Goal: Submit feedback/report problem: Submit feedback/report problem

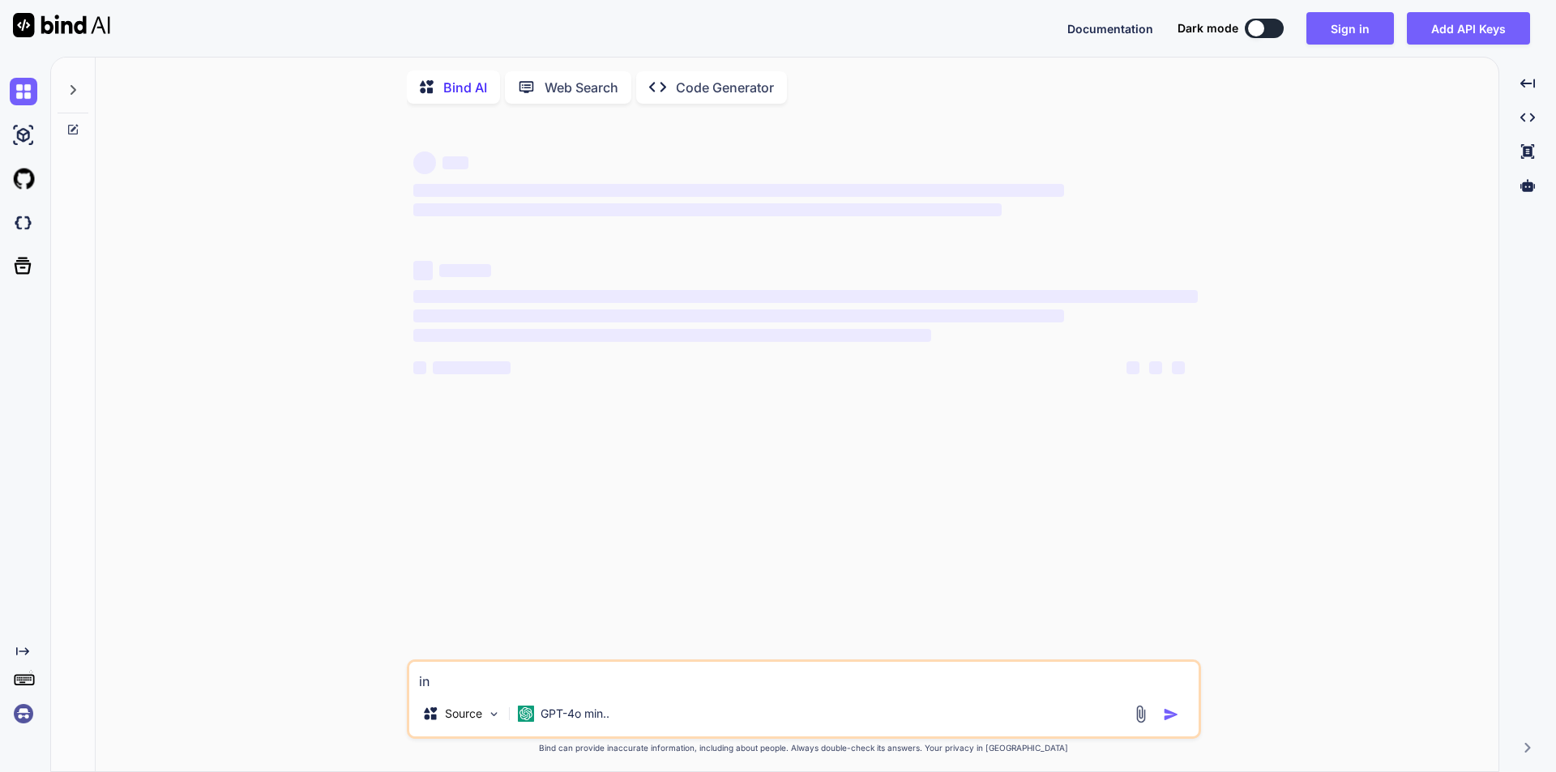
type textarea "ins"
type textarea "x"
type textarea "inst"
type textarea "x"
type textarea "inste"
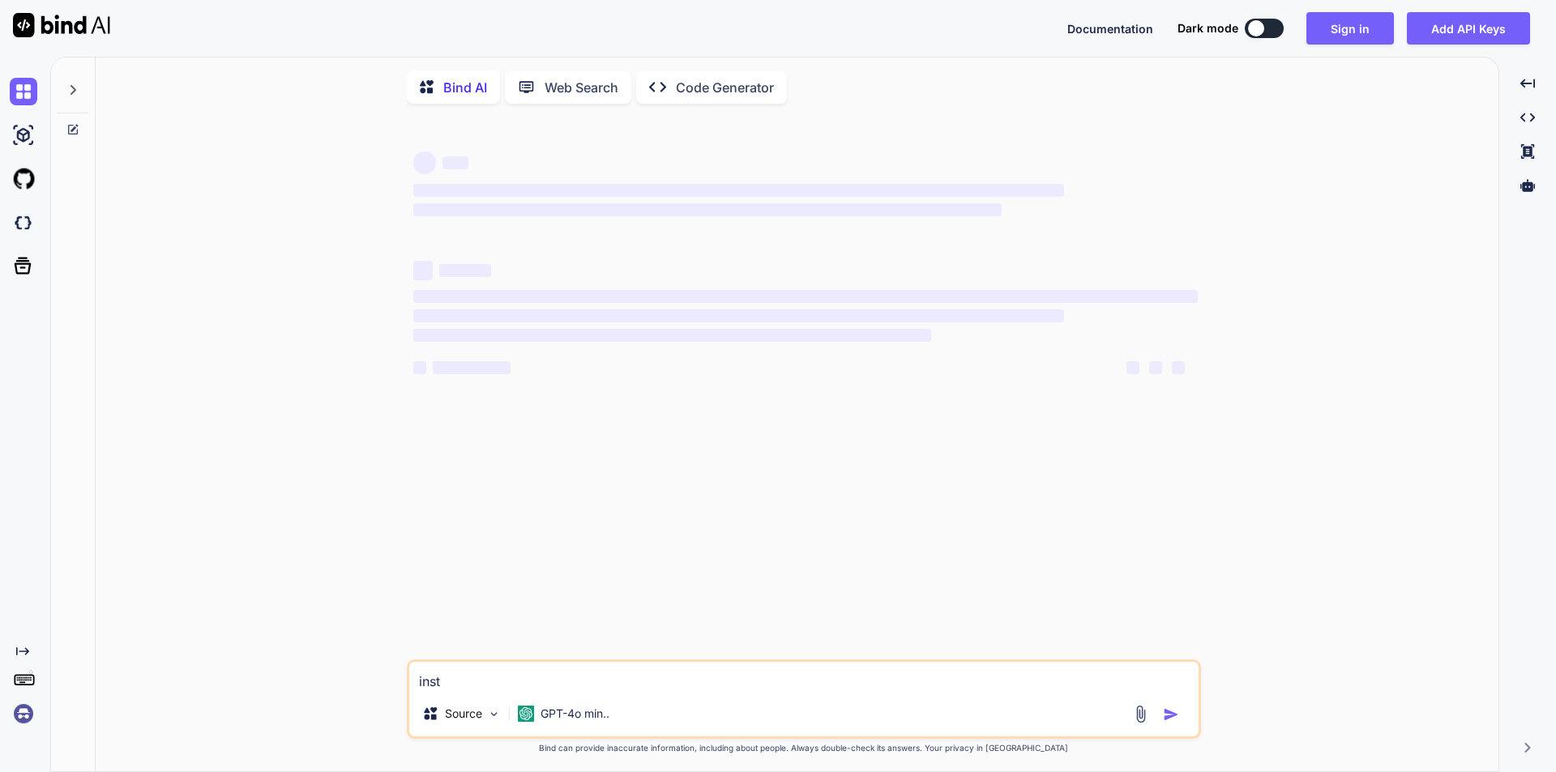
type textarea "x"
type textarea "instea"
type textarea "x"
type textarea "instead"
type textarea "x"
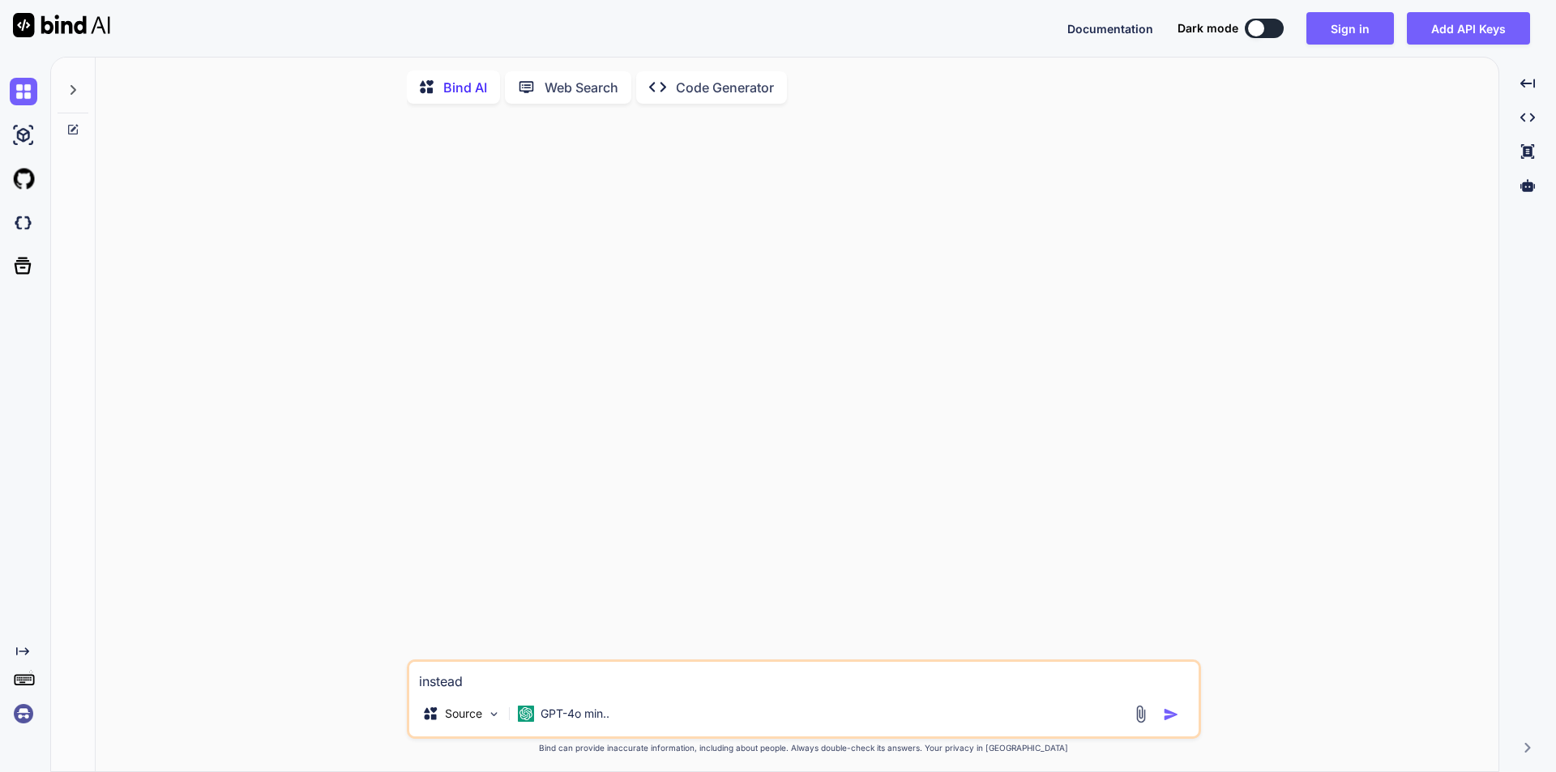
type textarea "instead"
type textarea "x"
type textarea "instead o"
type textarea "x"
type textarea "instead of"
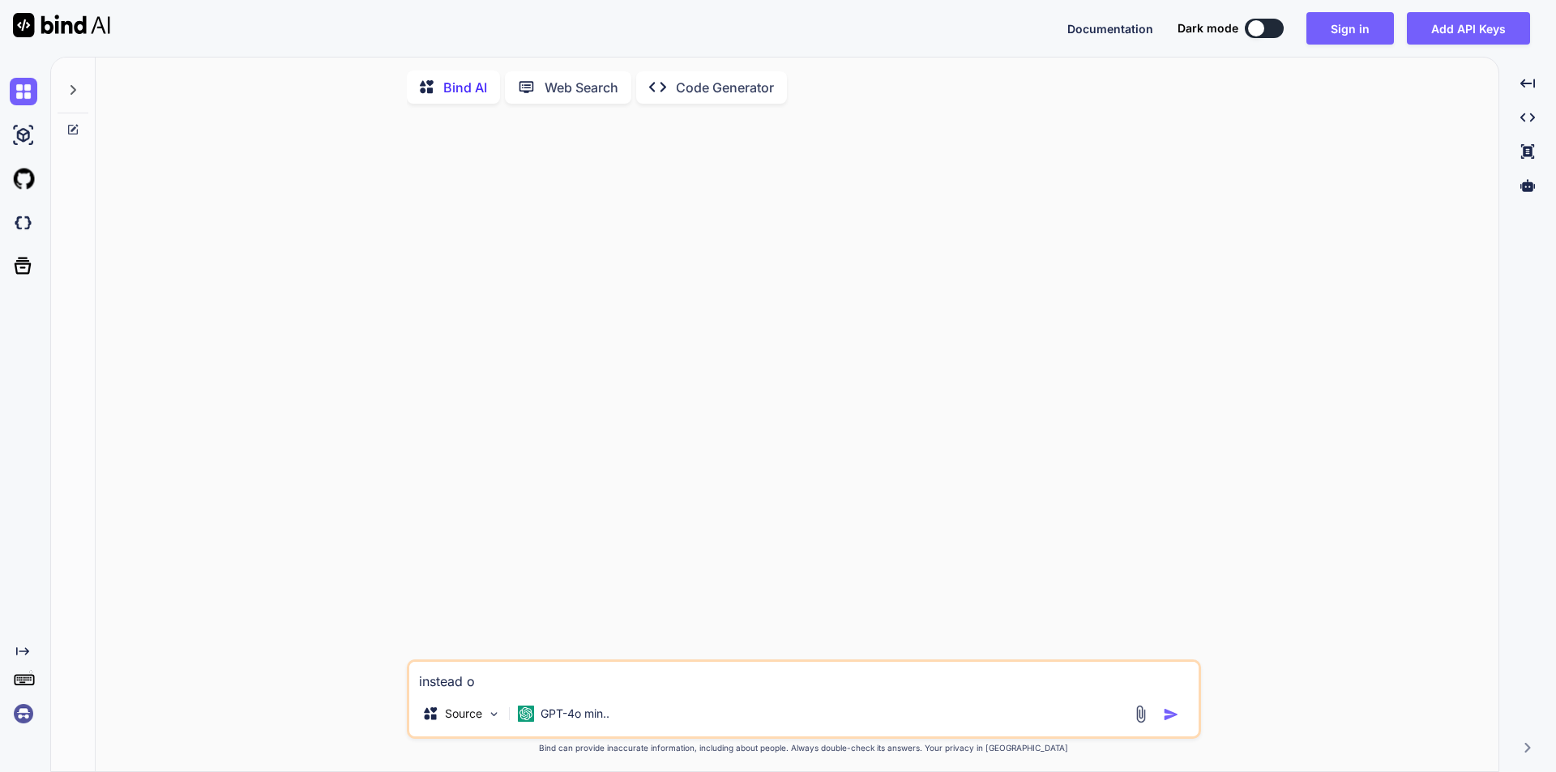
type textarea "x"
type textarea "instead of"
type textarea "x"
type textarea "instead of s"
type textarea "x"
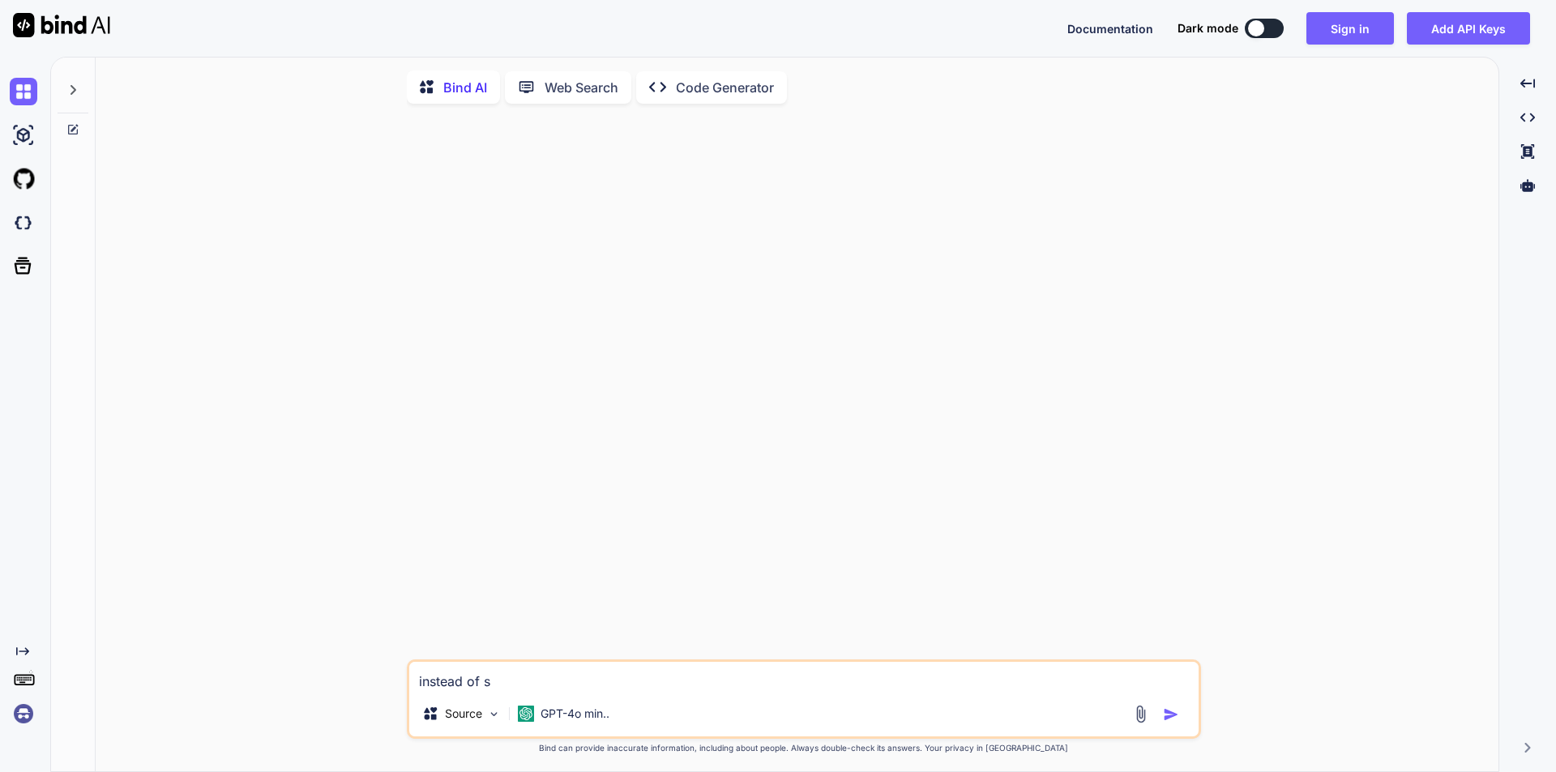
type textarea "instead of sh"
type textarea "x"
type textarea "instead of sho"
type textarea "x"
type textarea "instead of show"
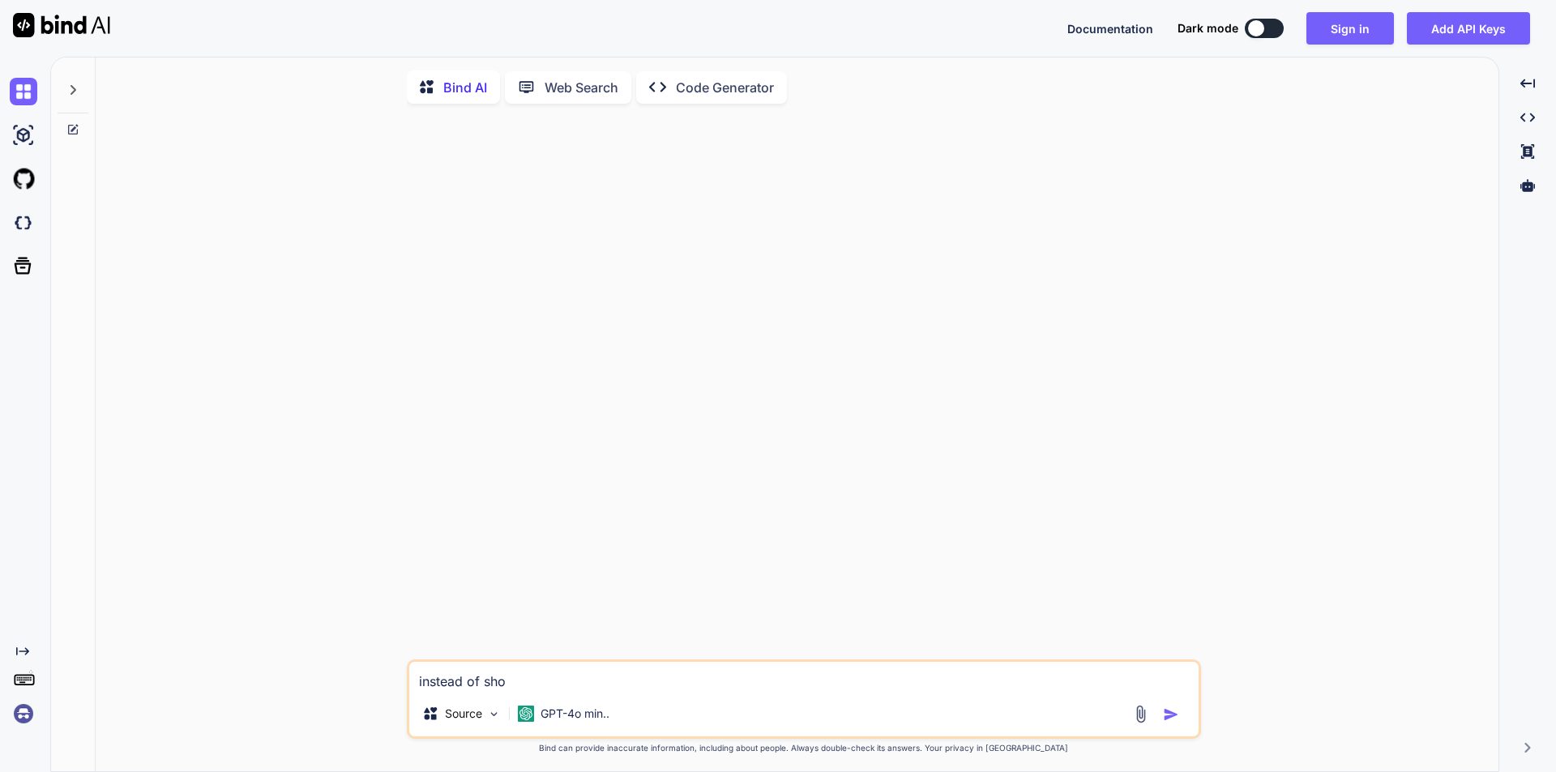
type textarea "x"
type textarea "instead of shows"
type textarea "x"
type textarea "instead of shows"
type textarea "x"
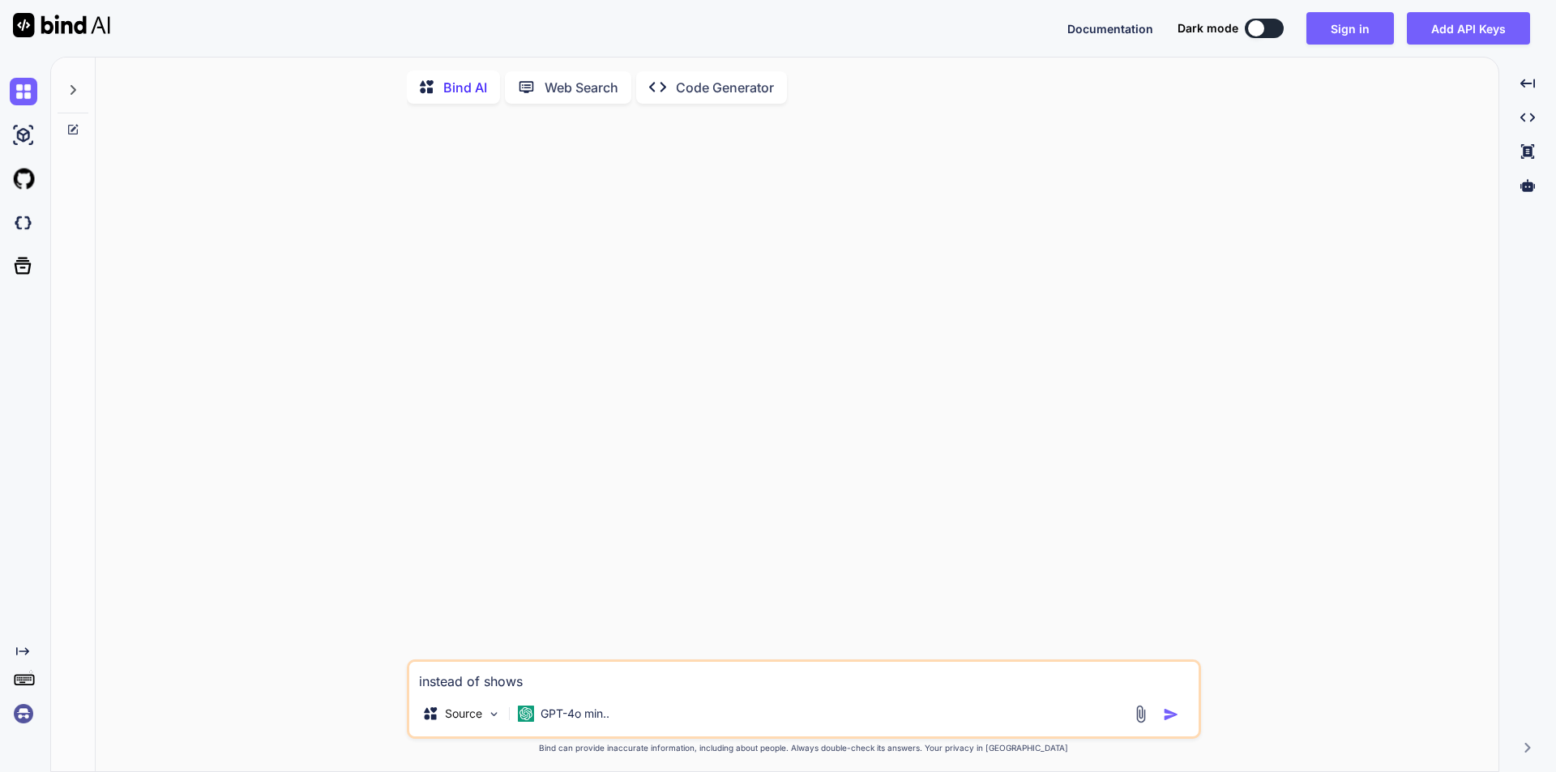
type textarea "instead of shows t"
type textarea "x"
type textarea "instead of shows th"
type textarea "x"
type textarea "instead of shows the"
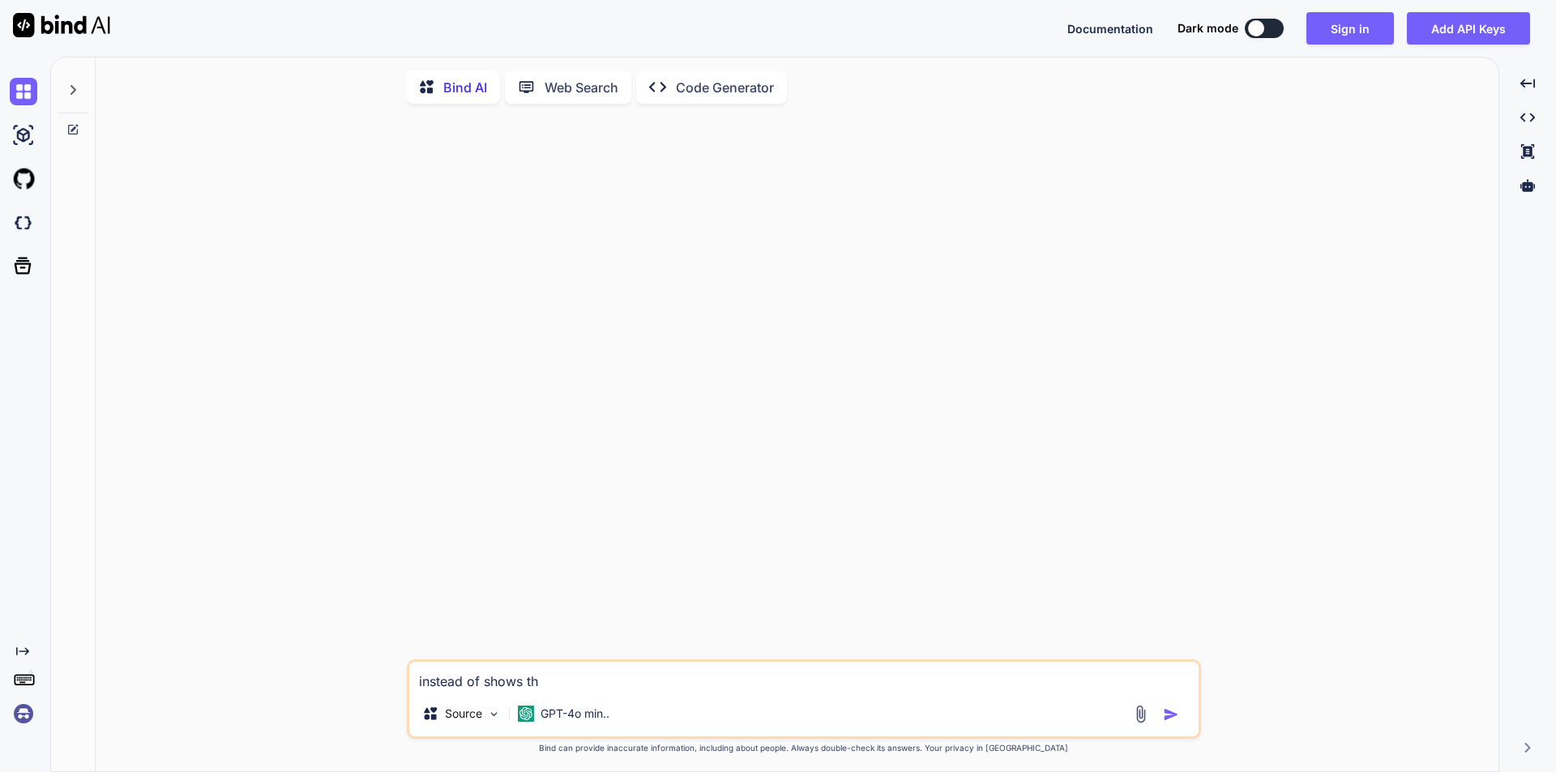
type textarea "x"
type textarea "instead of shows the"
type textarea "x"
type textarea "instead of shows the e"
type textarea "x"
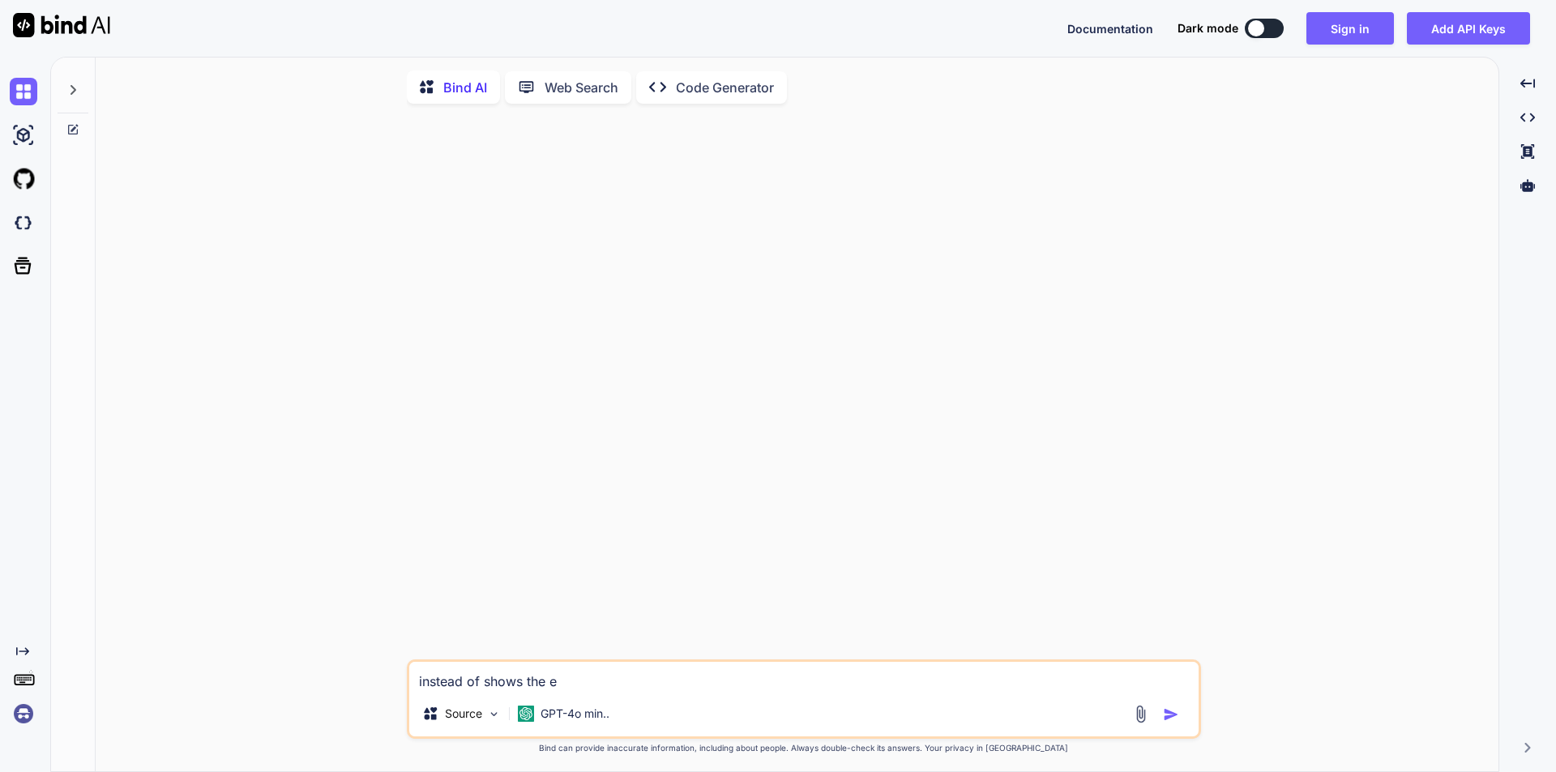
type textarea "instead of shows the er"
type textarea "x"
type textarea "instead of shows the err"
type textarea "x"
type textarea "instead of shows the erro"
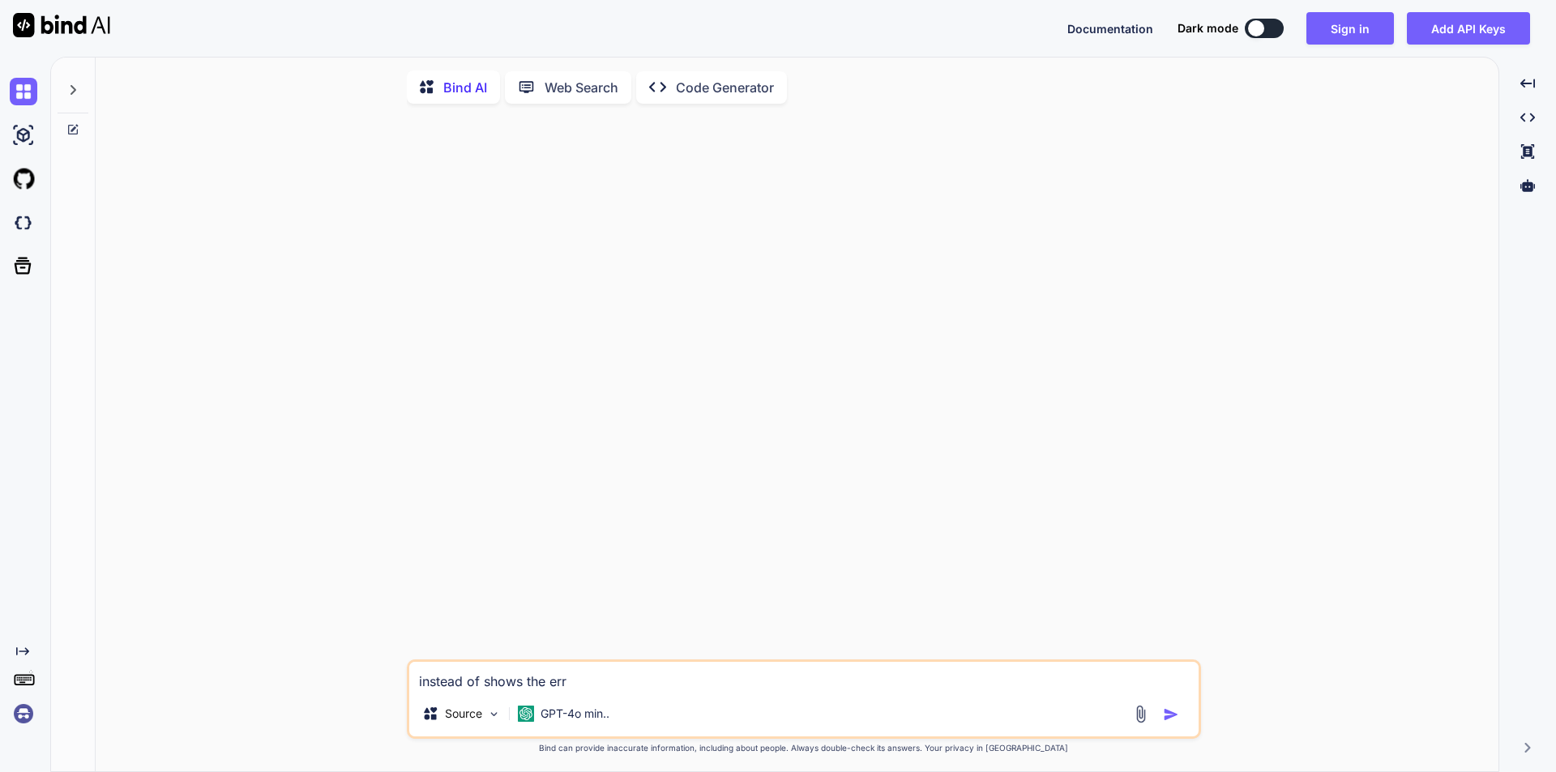
type textarea "x"
type textarea "instead of shows the error"
type textarea "x"
type textarea "instead of shows the error"
type textarea "x"
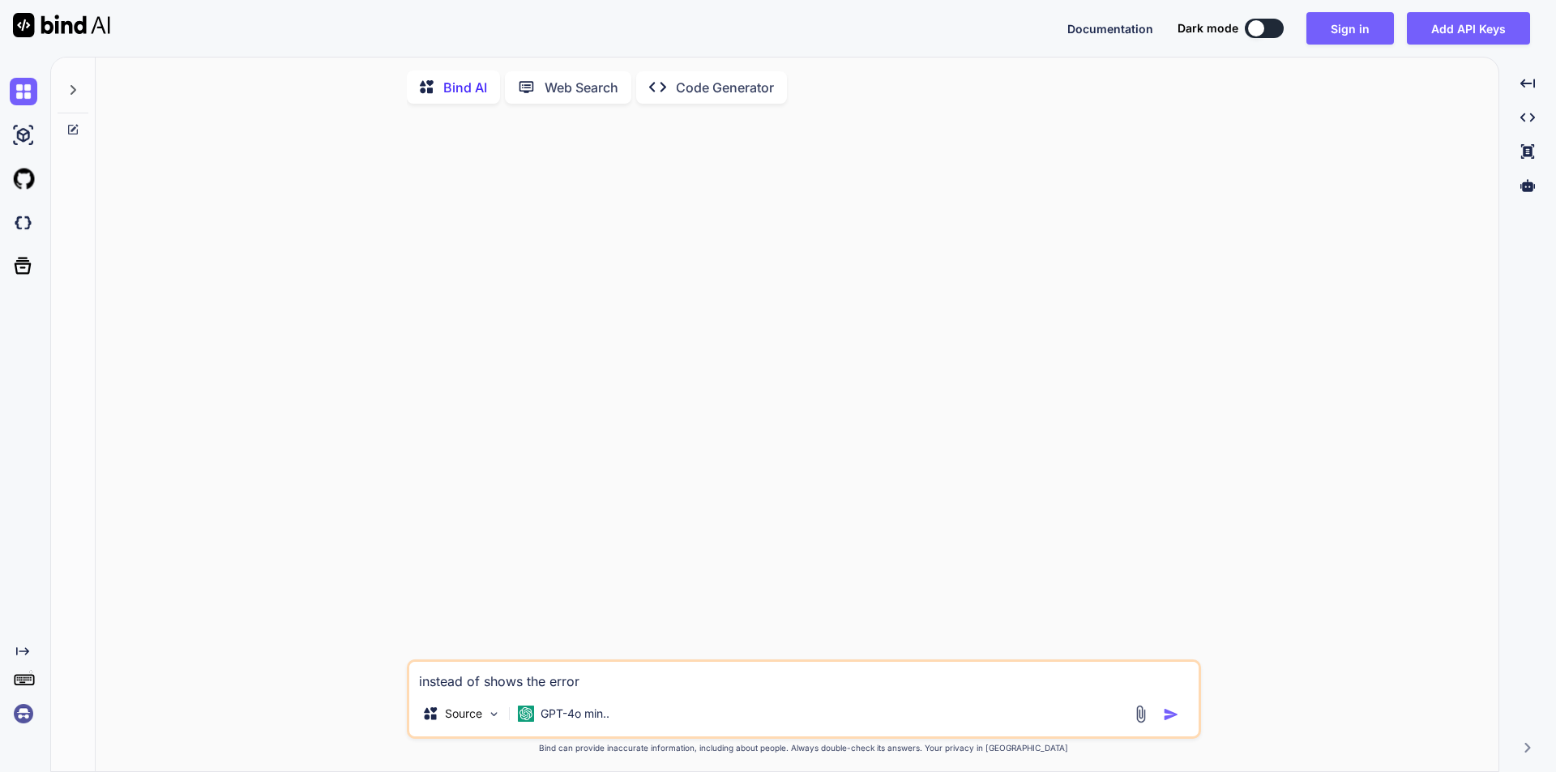
type textarea "instead of shows the error e"
type textarea "x"
type textarea "instead of shows the error ex"
type textarea "x"
type textarea "instead of shows the error exc"
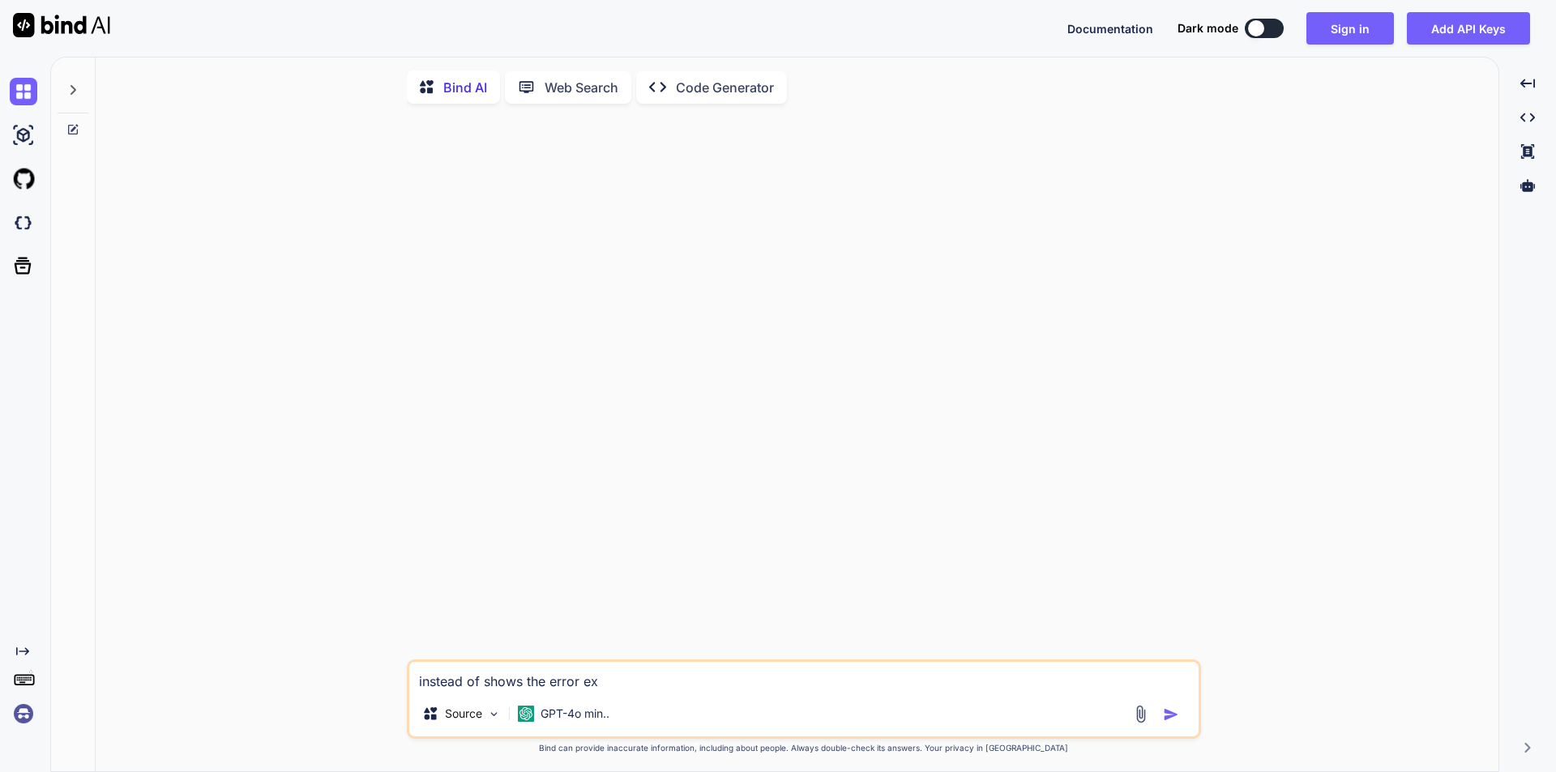
type textarea "x"
type textarea "instead of shows the error excl"
type textarea "x"
type textarea "instead of shows the error exclu"
type textarea "x"
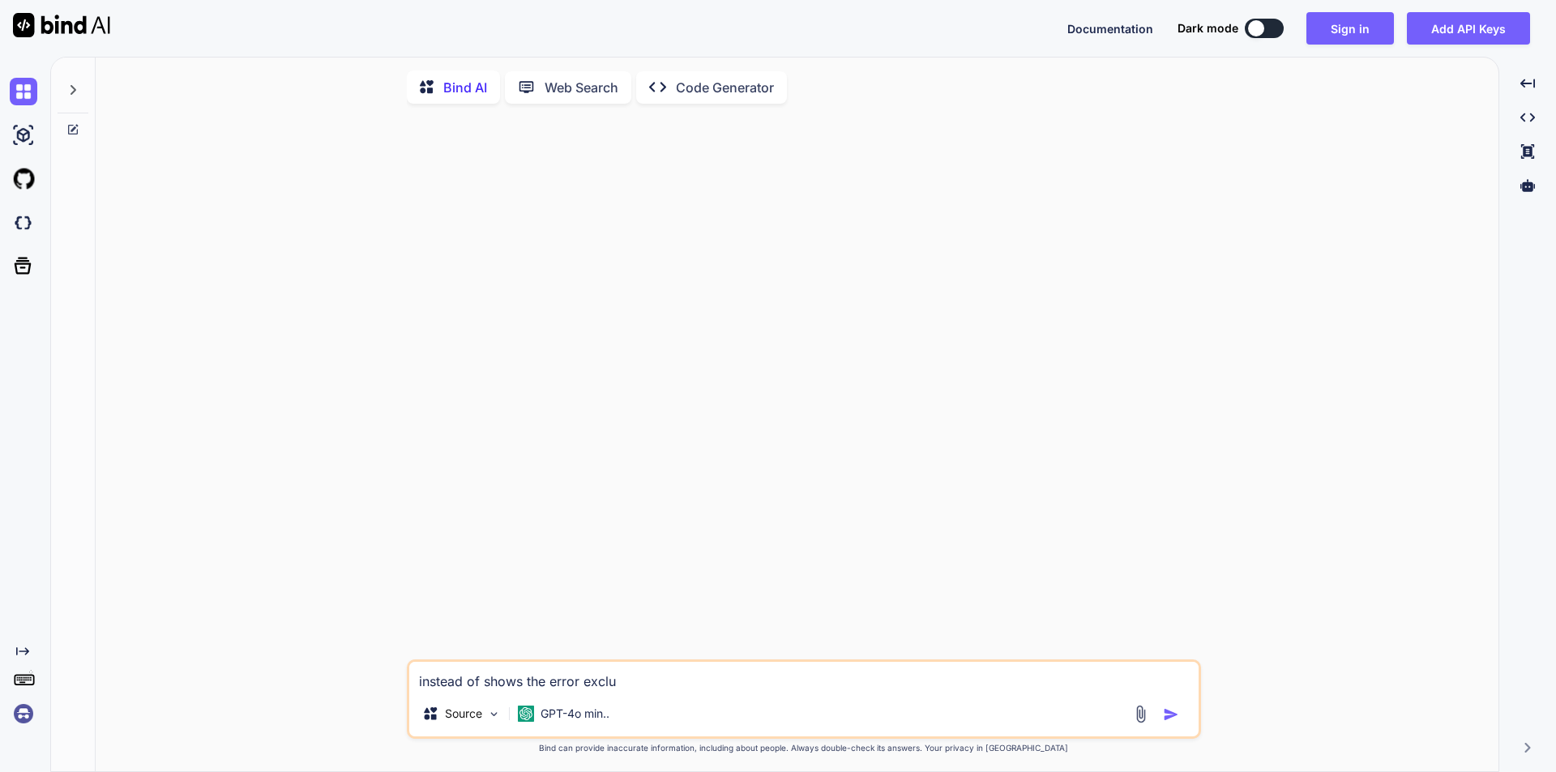
type textarea "instead of shows the error exclud"
type textarea "x"
type textarea "instead of shows the error exclude"
type textarea "x"
type textarea "instead of shows the error exclude"
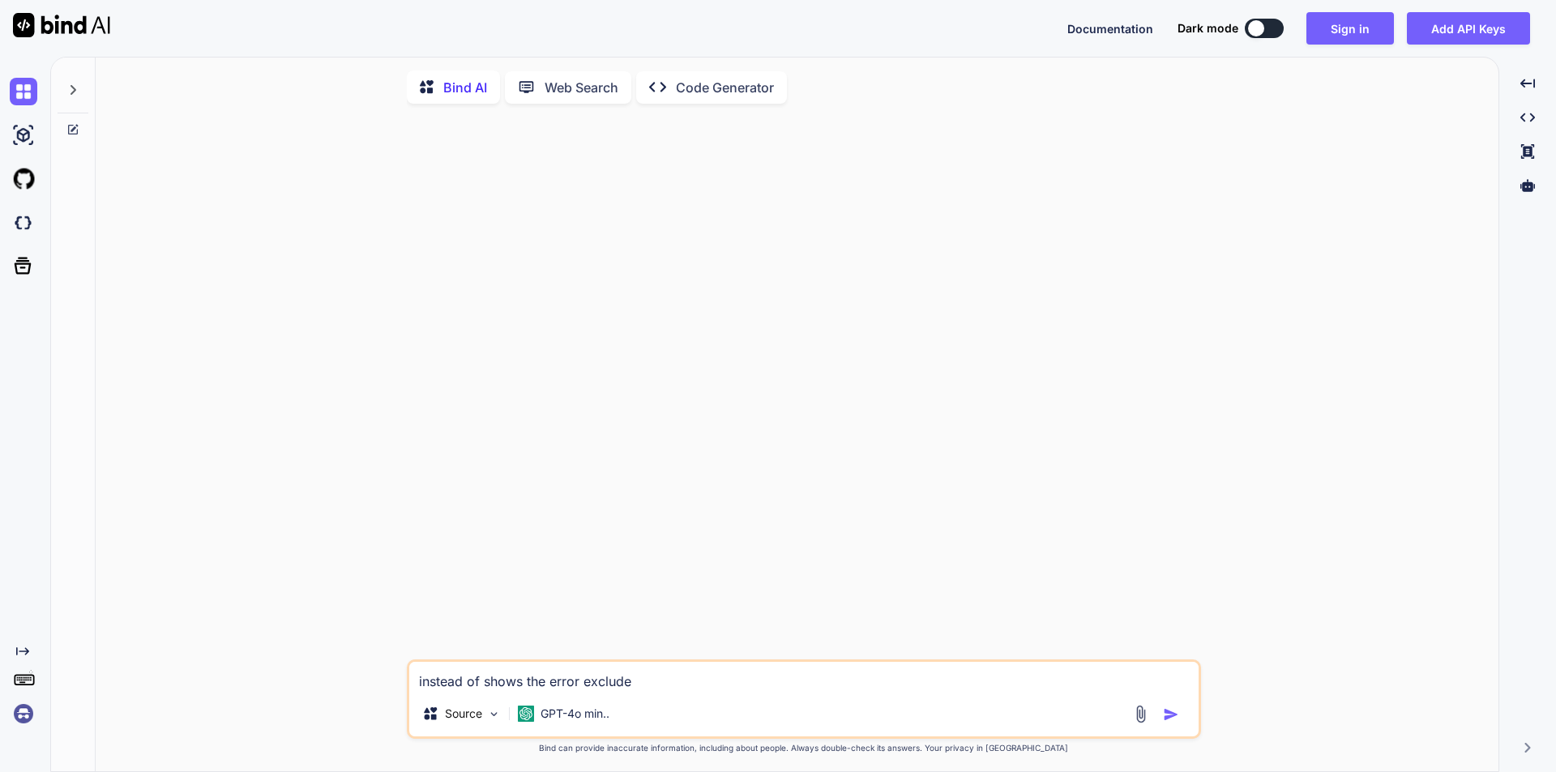
type textarea "x"
type textarea "instead of shows the error exclude o"
type textarea "x"
type textarea "instead of shows the error exclude or"
type textarea "x"
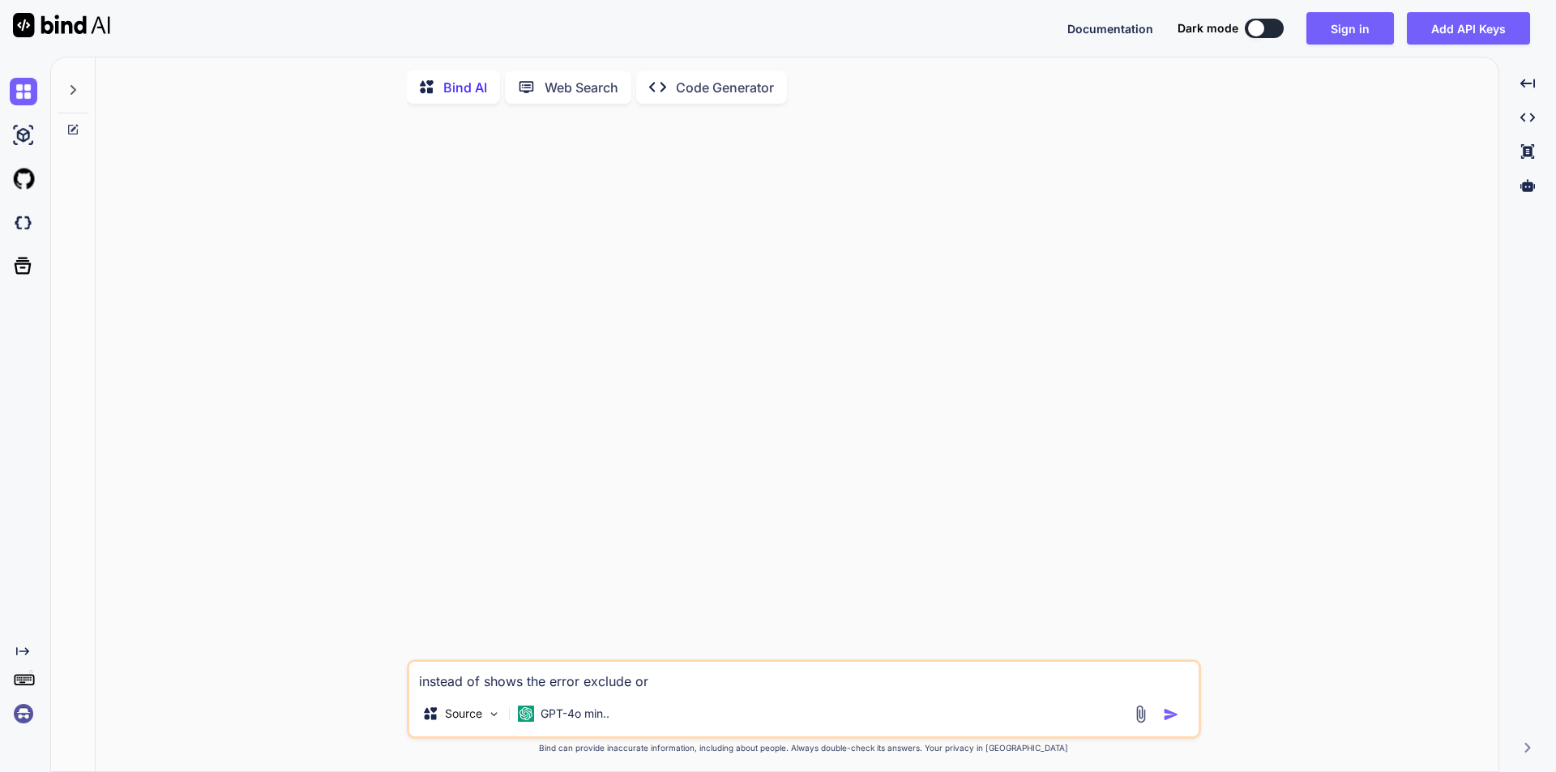
type textarea "instead of shows the error exclude or"
type textarea "x"
type textarea "instead of shows the error exclude or r"
type textarea "x"
type textarea "instead of shows the error exclude or re"
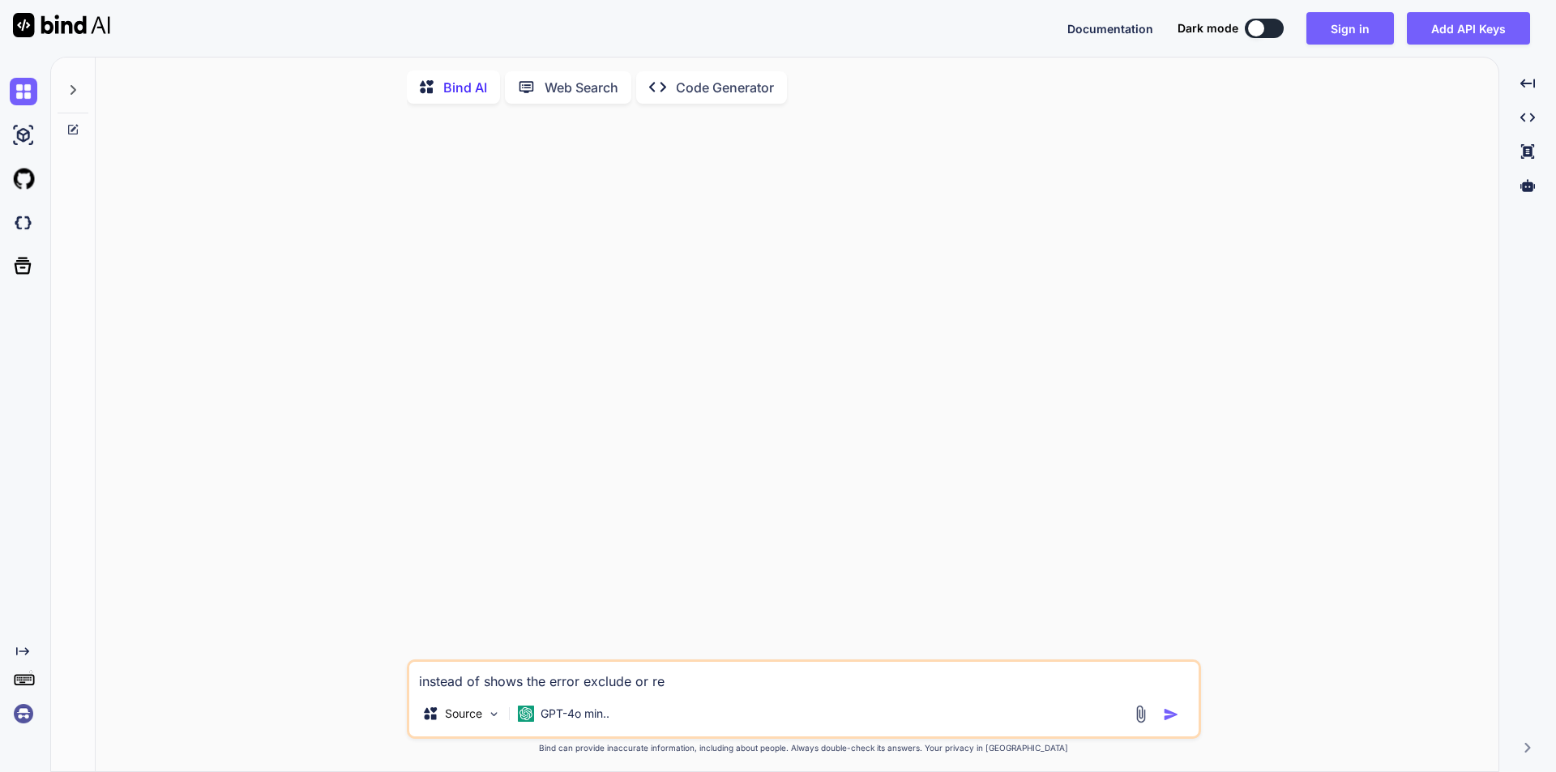
type textarea "x"
type textarea "instead of shows the error exclude or rem"
type textarea "x"
type textarea "instead of shows the error exclude or remo"
type textarea "x"
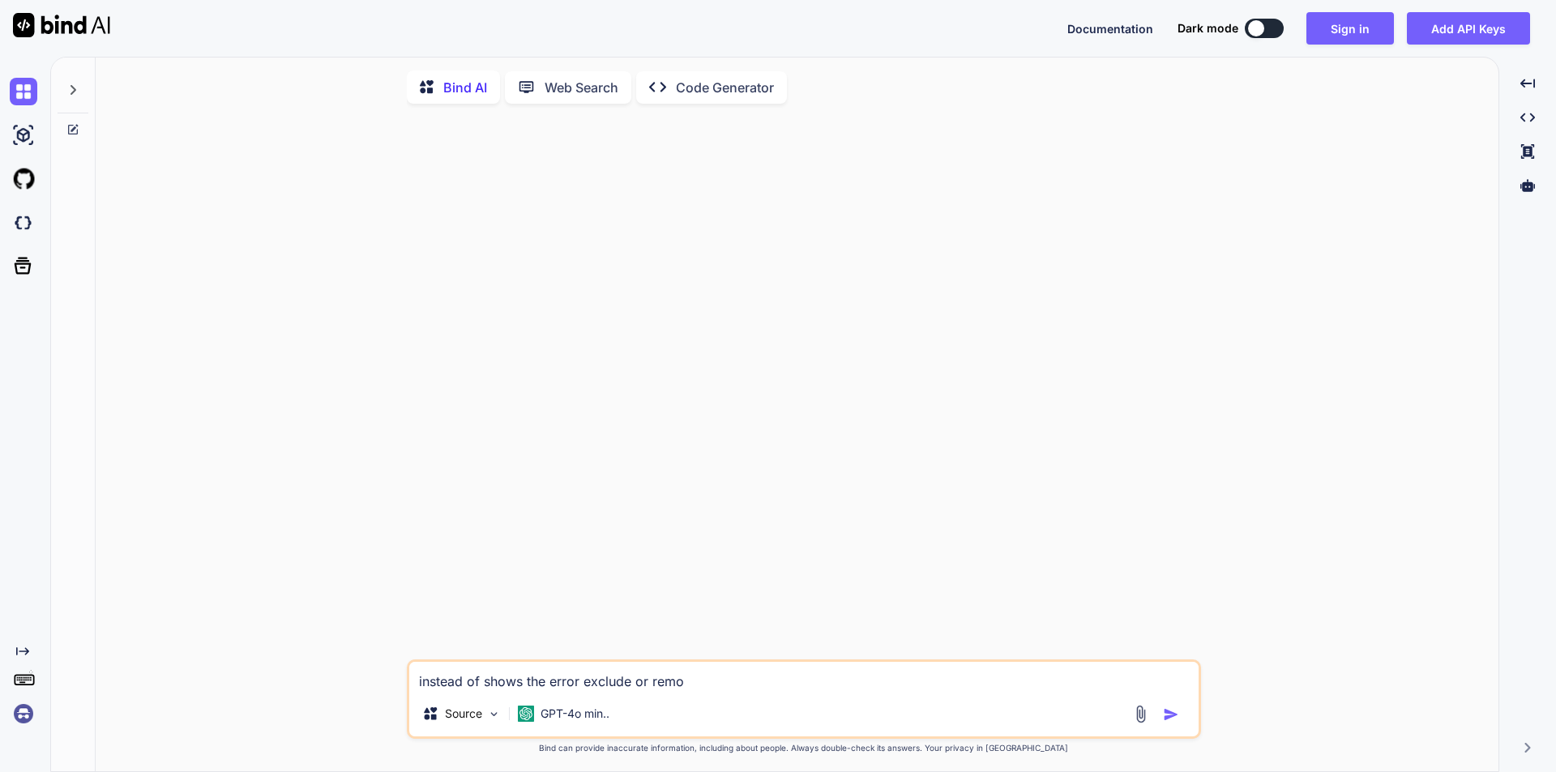
type textarea "instead of shows the error exclude or remov"
type textarea "x"
type textarea "instead of shows the error exclude or remove"
type textarea "x"
type textarea "instead of shows the error exclude or remove"
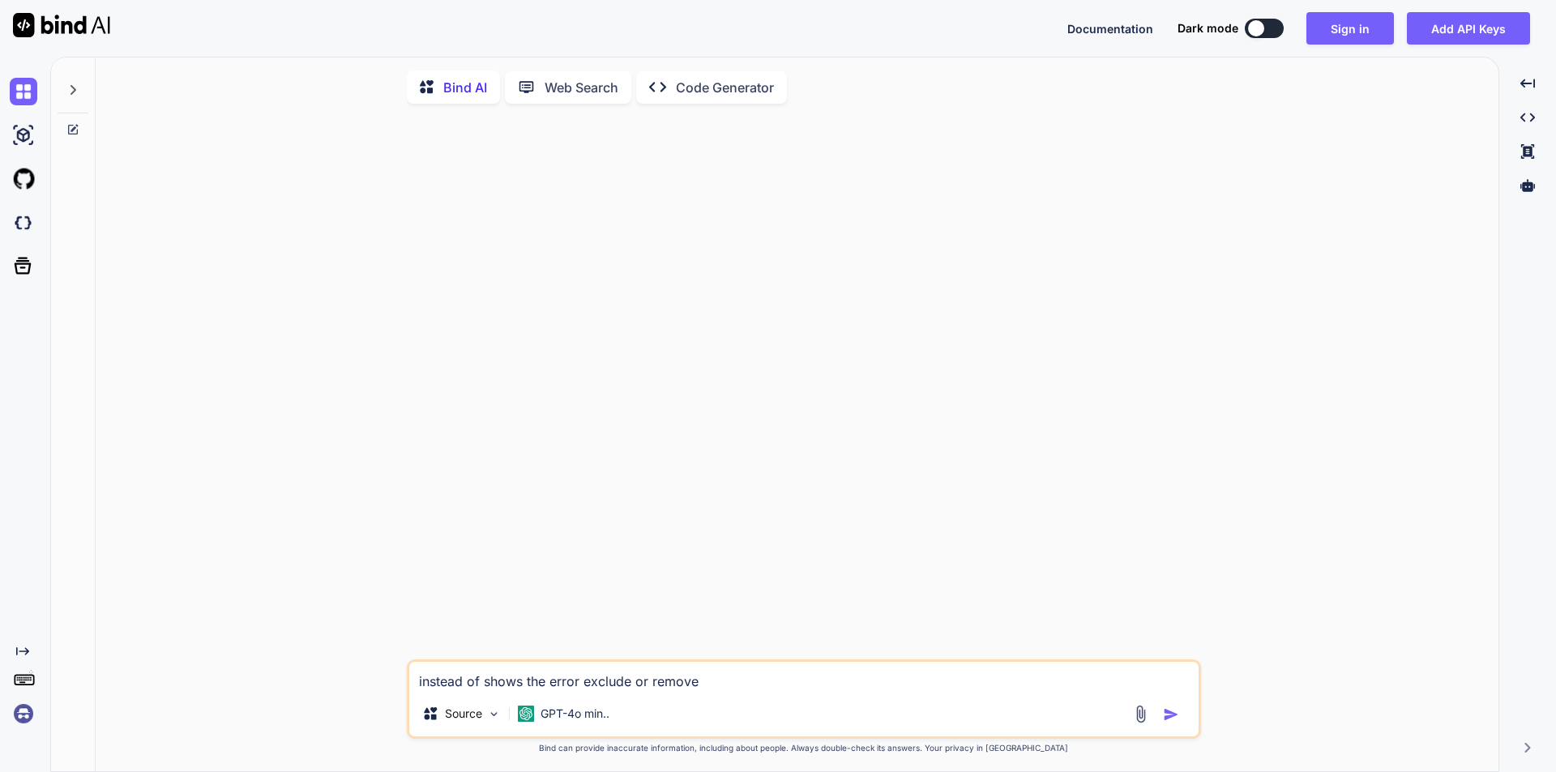
type textarea "x"
type textarea "instead of shows the error exclude or remove t"
type textarea "x"
type textarea "instead of shows the error exclude or remove th"
type textarea "x"
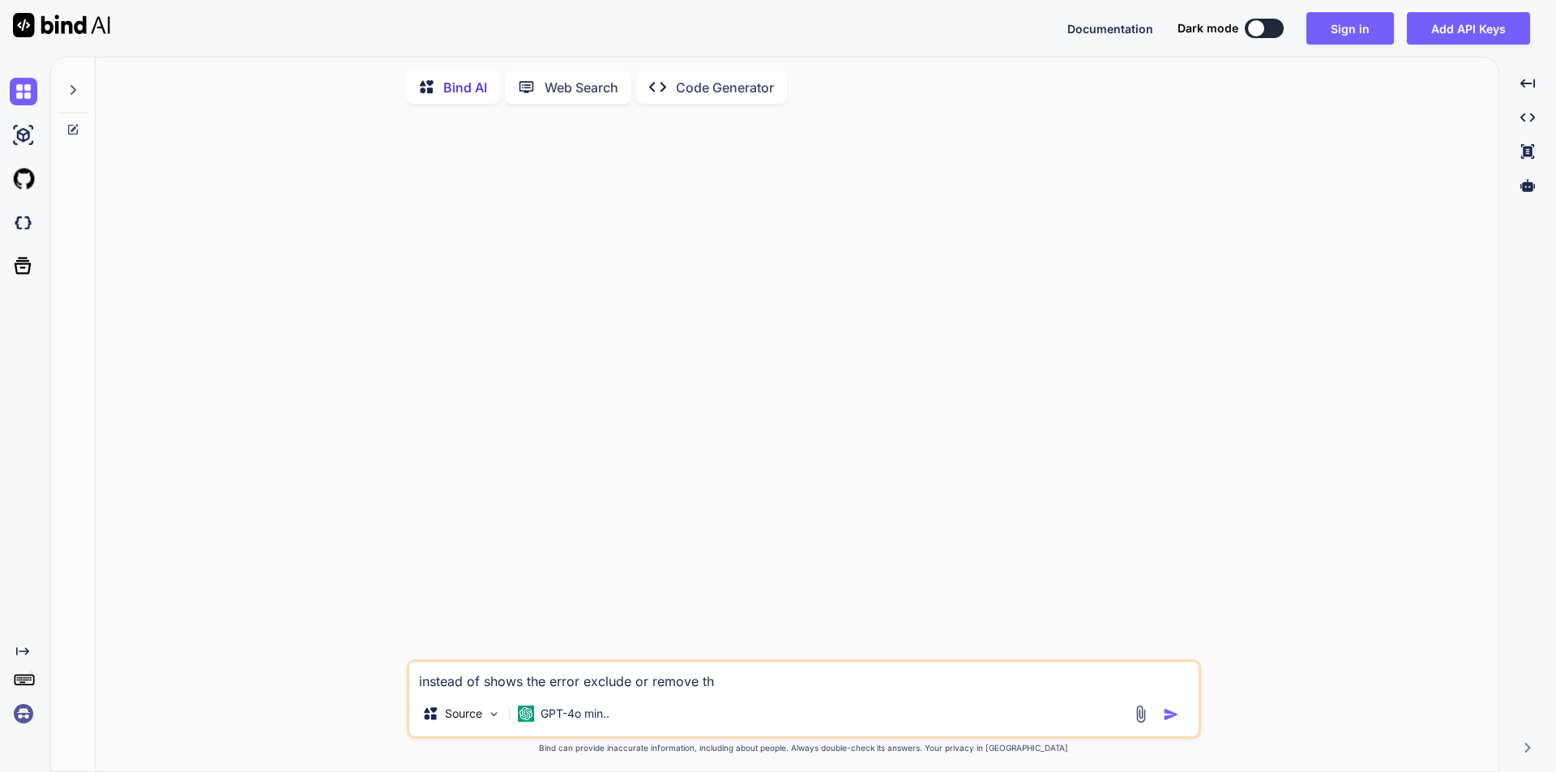
type textarea "instead of shows the error exclude or remove tha"
type textarea "x"
type textarea "instead of shows the error exclude or remove that"
type textarea "x"
type textarea "instead of shows the error exclude or remove that"
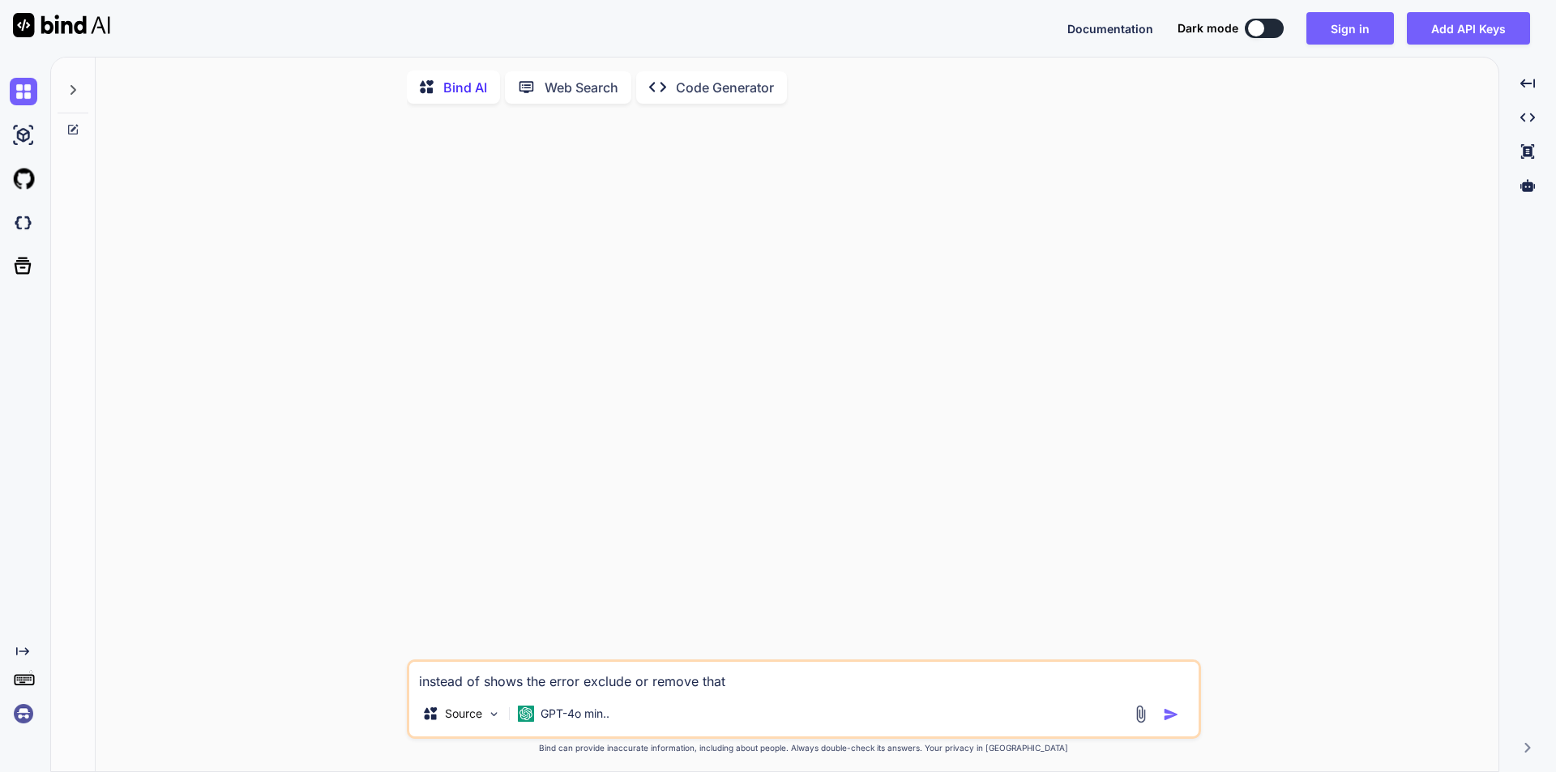
type textarea "x"
type textarea "instead of shows the error exclude or remove that r"
type textarea "x"
type textarea "instead of shows the error exclude or remove that re"
type textarea "x"
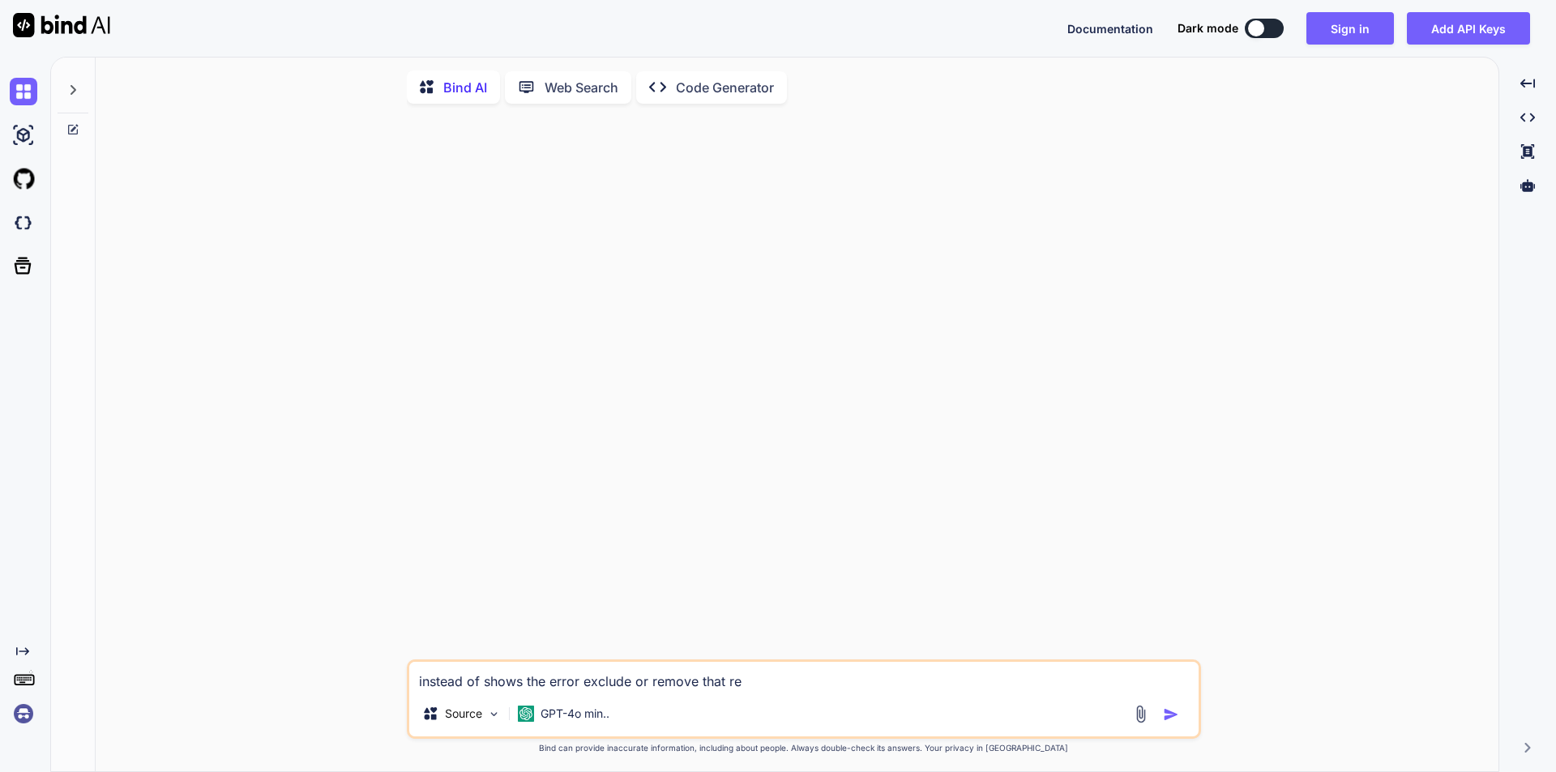
type textarea "instead of shows the error exclude or remove that rec"
type textarea "x"
type textarea "instead of shows the error exclude or remove that reco"
type textarea "x"
type textarea "instead of shows the error exclude or remove that recor"
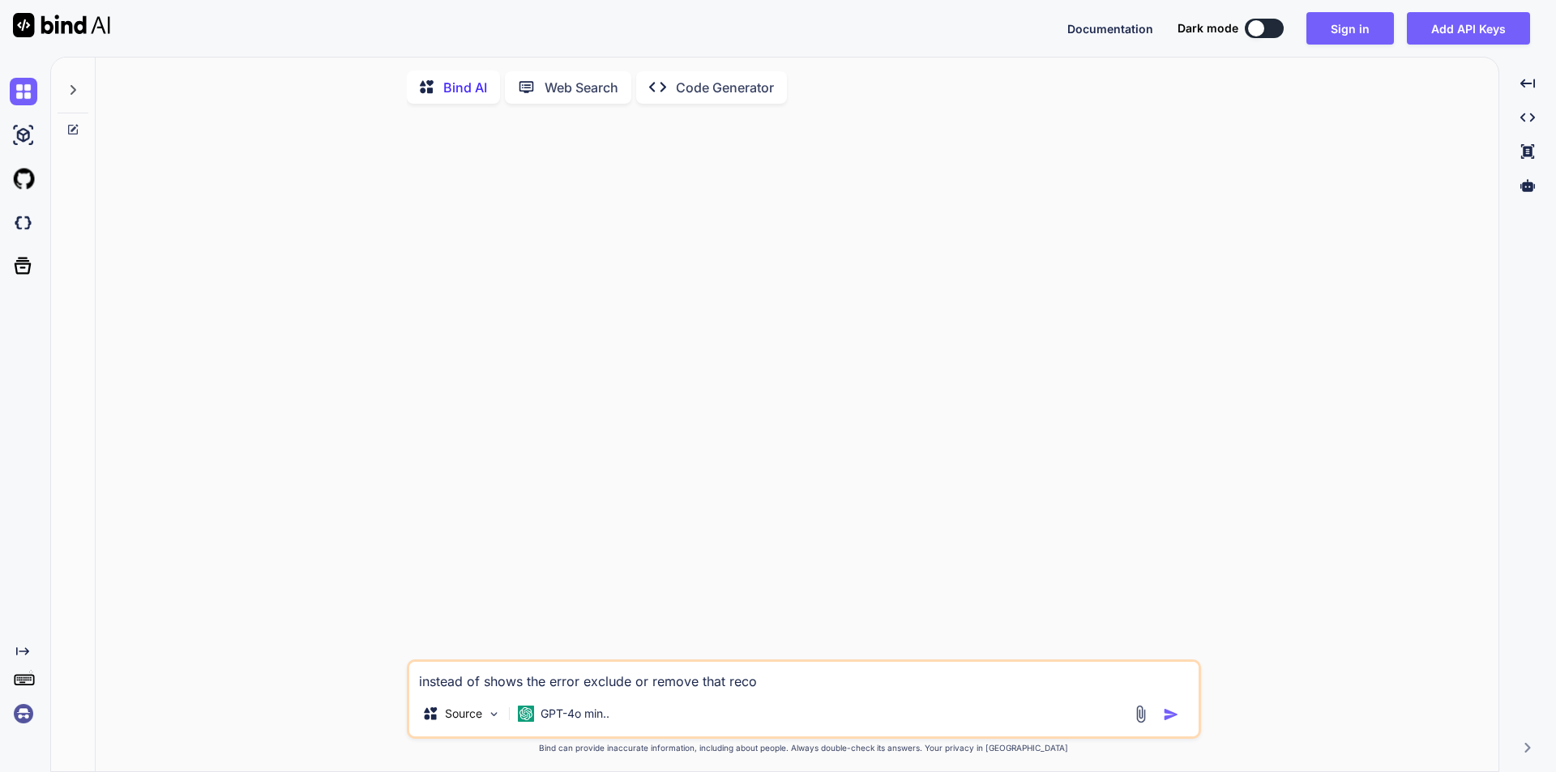
type textarea "x"
type textarea "instead of shows the error exclude or remove that record"
type textarea "x"
type textarea "instead of shows the error exclude or remove that record"
type textarea "x"
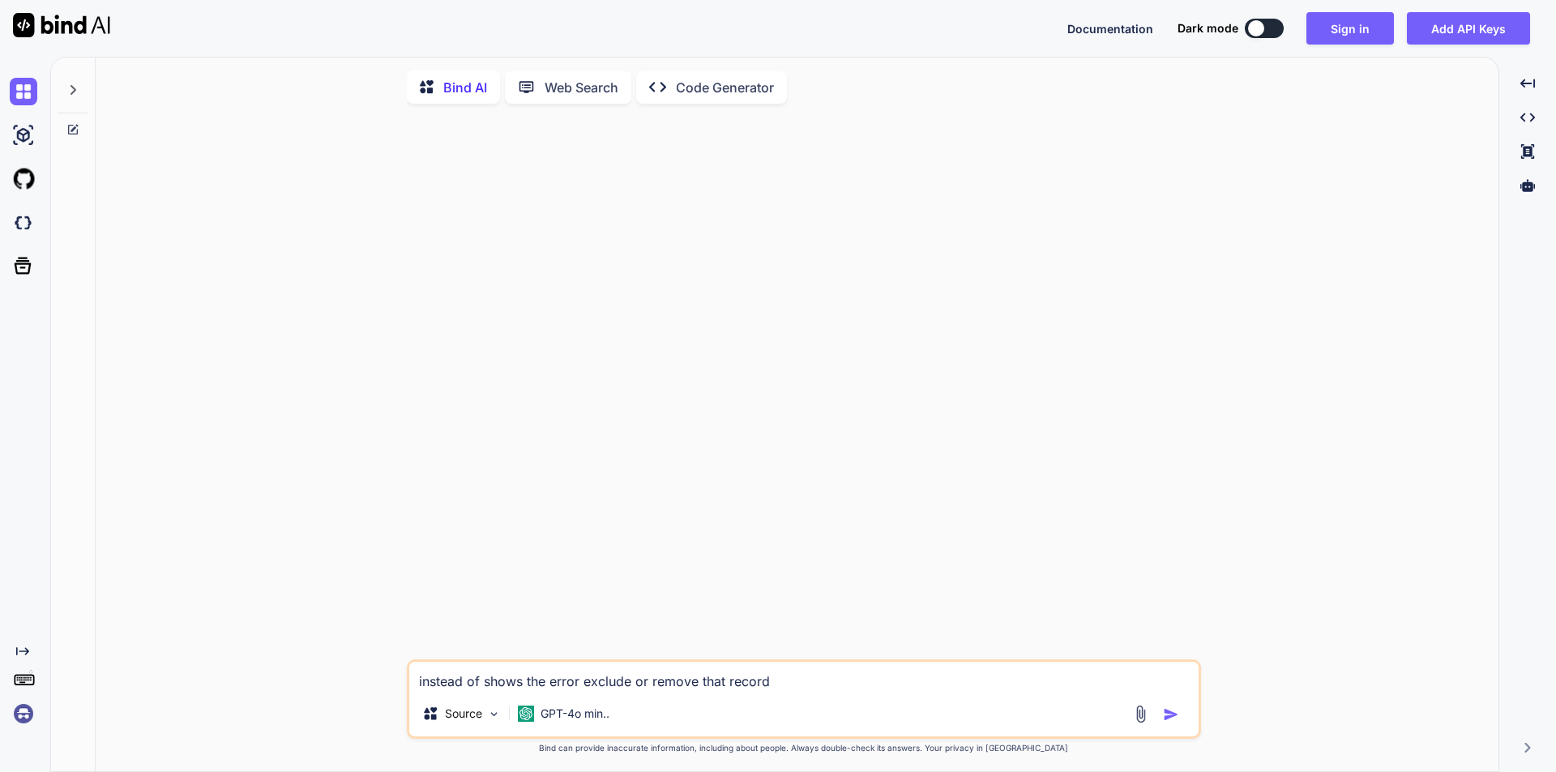
type textarea "instead of shows the error exclude or remove that record f"
type textarea "x"
type textarea "instead of shows the error exclude or remove that record fr"
type textarea "x"
type textarea "instead of shows the error exclude or remove that record fro"
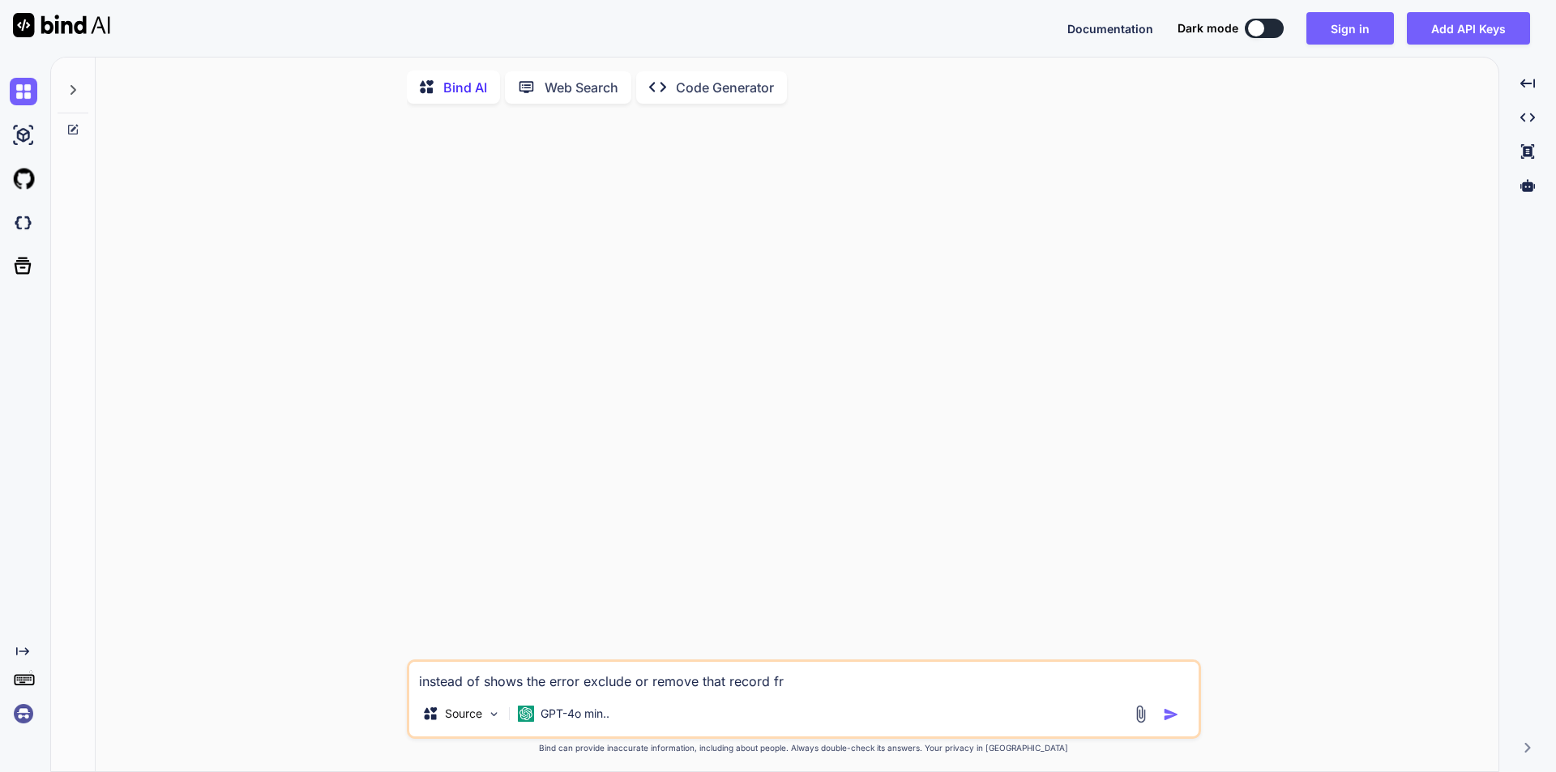
type textarea "x"
type textarea "instead of shows the error exclude or remove that record from"
type textarea "x"
type textarea "instead of shows the error exclude or remove that record from"
type textarea "x"
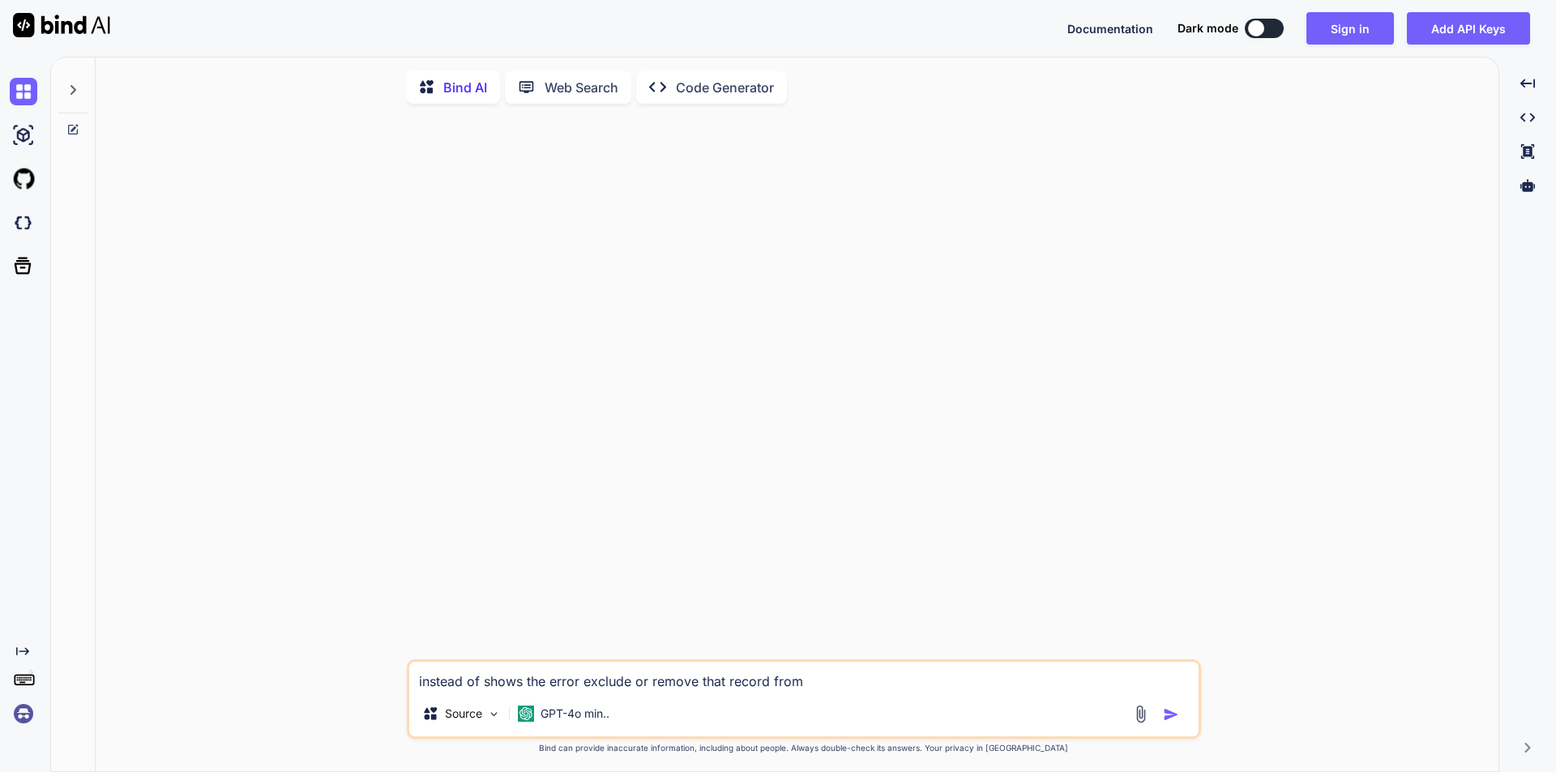
type textarea "instead of shows the error exclude or remove that record from l"
type textarea "x"
type textarea "instead of shows the error exclude or remove that record from li"
type textarea "x"
type textarea "instead of shows the error exclude or remove that record from lis"
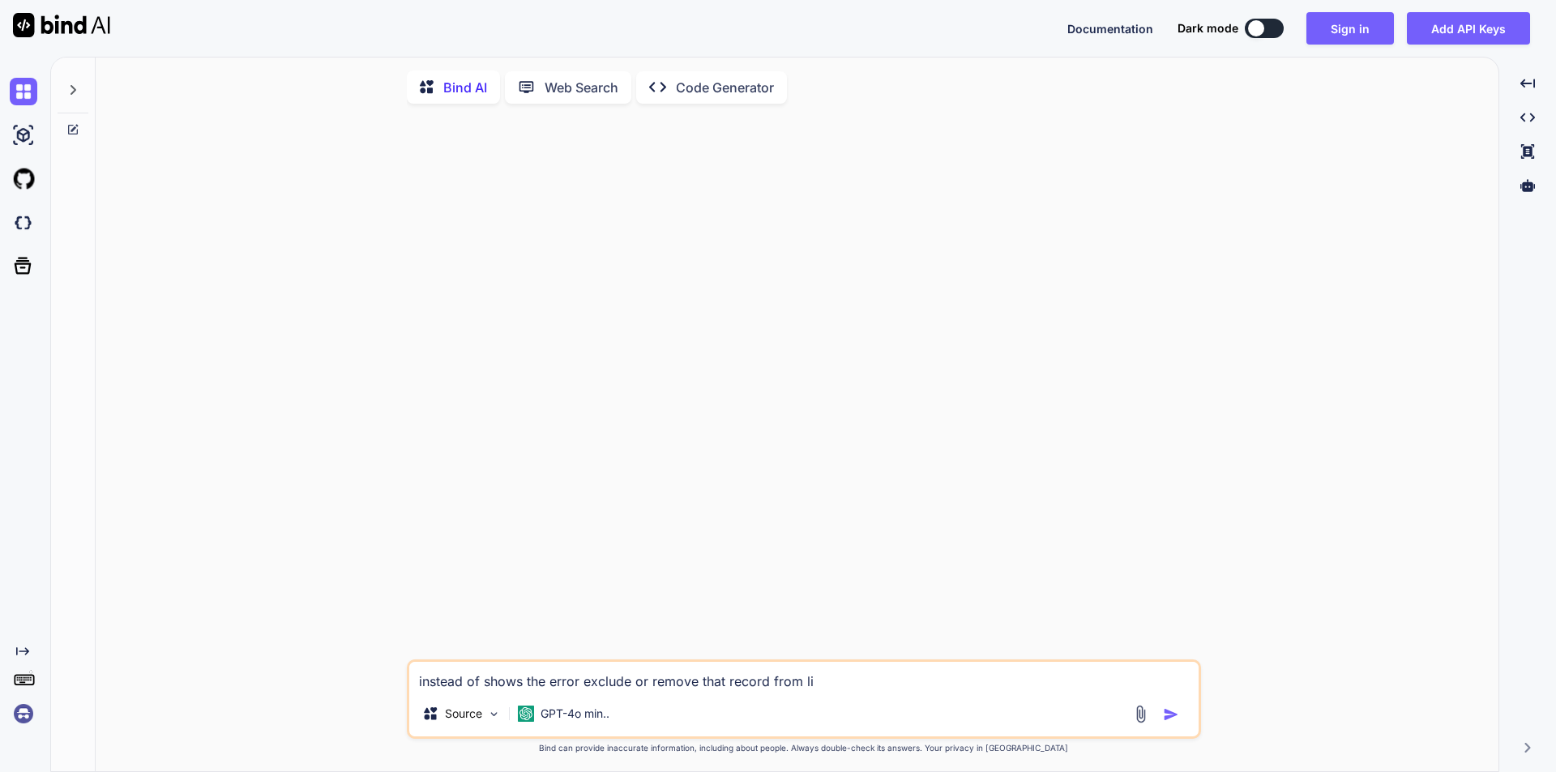
type textarea "x"
type textarea "instead of shows the error exclude or remove that record from list"
type textarea "x"
type textarea "instead of shows the error exclude or remove that record from list"
type textarea "x"
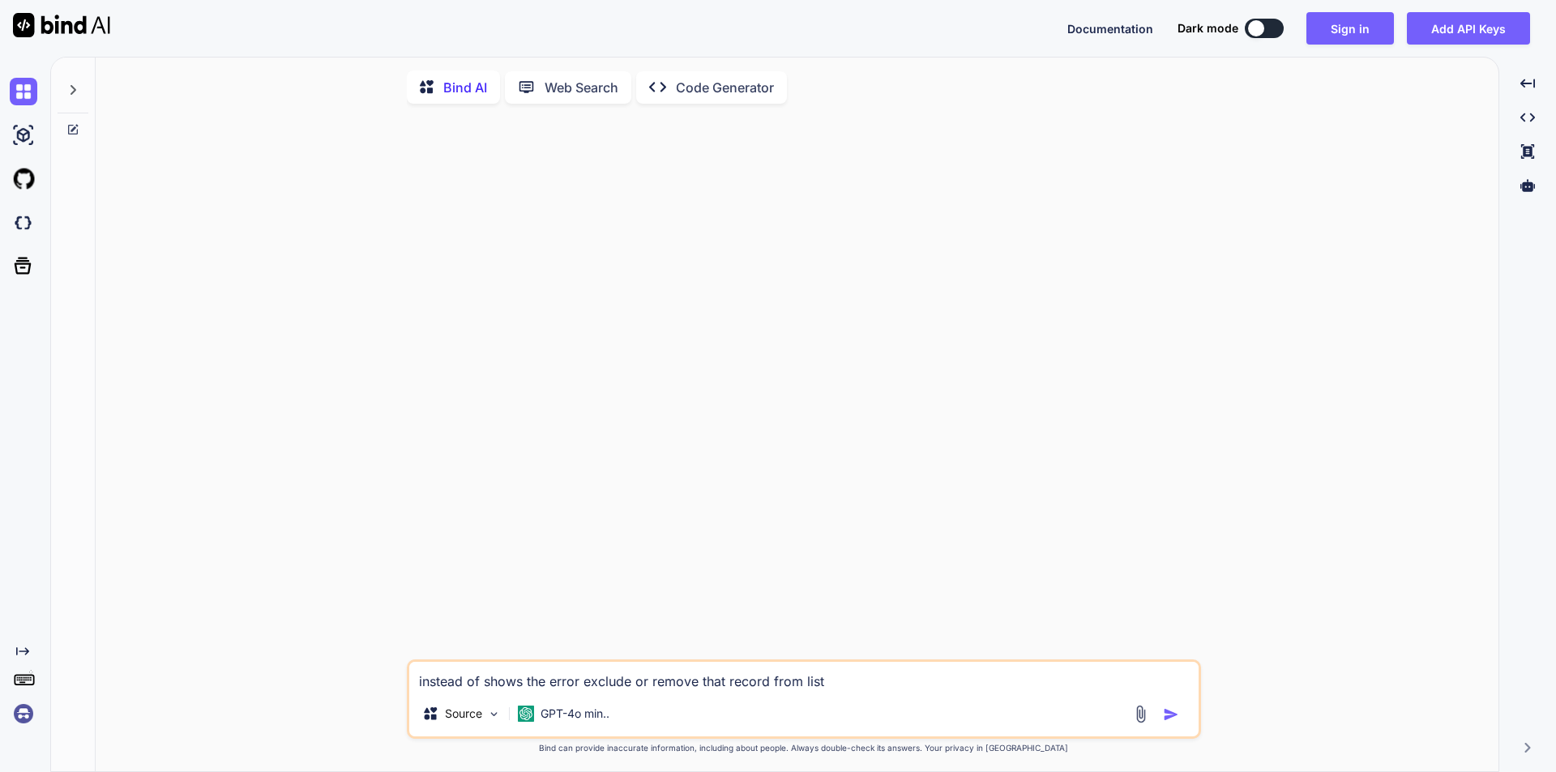
type textarea "instead of shows the error exclude or remove that record from list a"
type textarea "x"
type textarea "instead of shows the error exclude or remove that record from list an"
type textarea "x"
type textarea "instead of shows the error exclude or remove that record from list and"
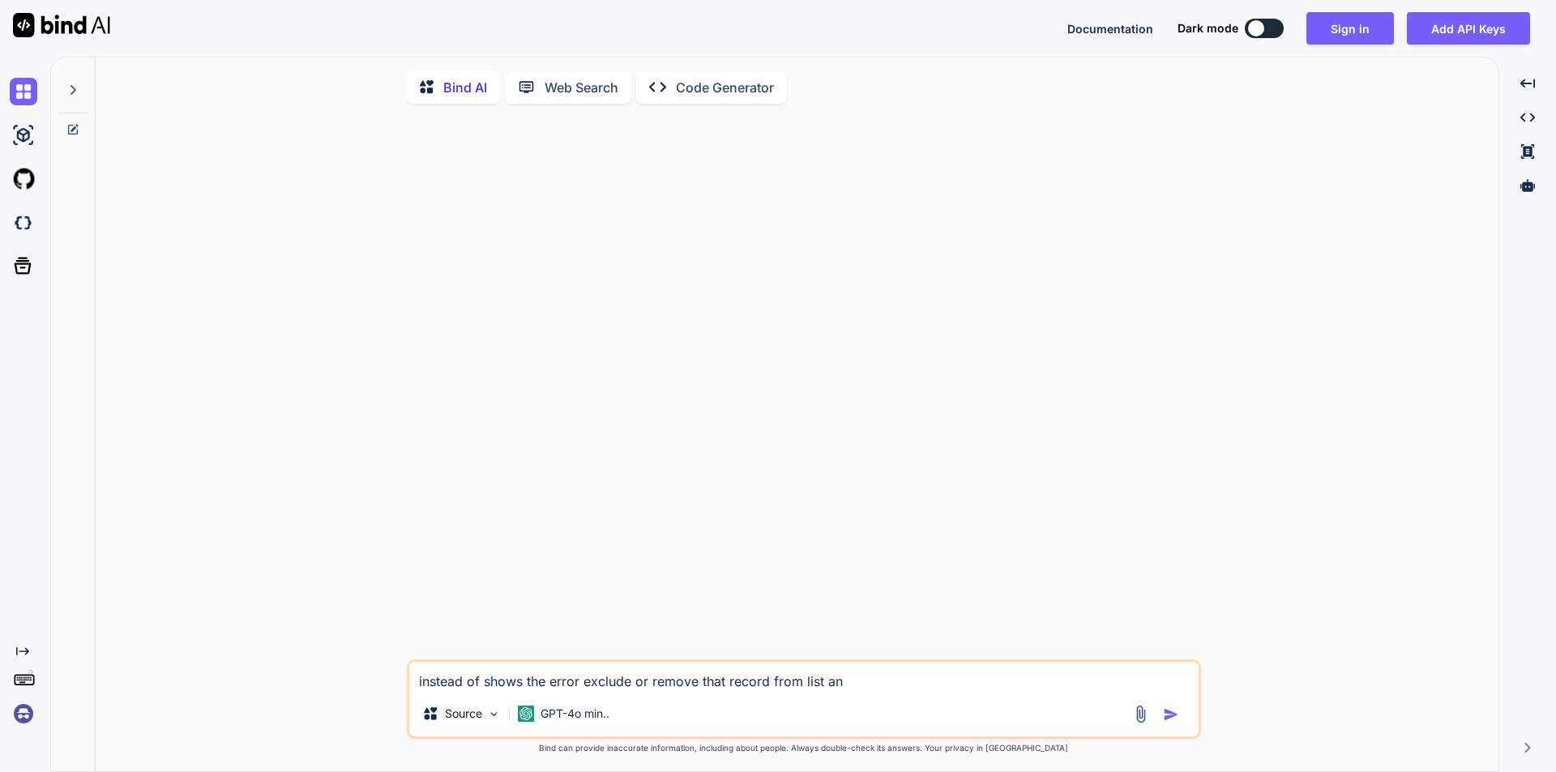
type textarea "x"
type textarea "instead of shows the error exclude or remove that record from list and"
type textarea "x"
type textarea "instead of shows the error exclude or remove that record from list and a"
type textarea "x"
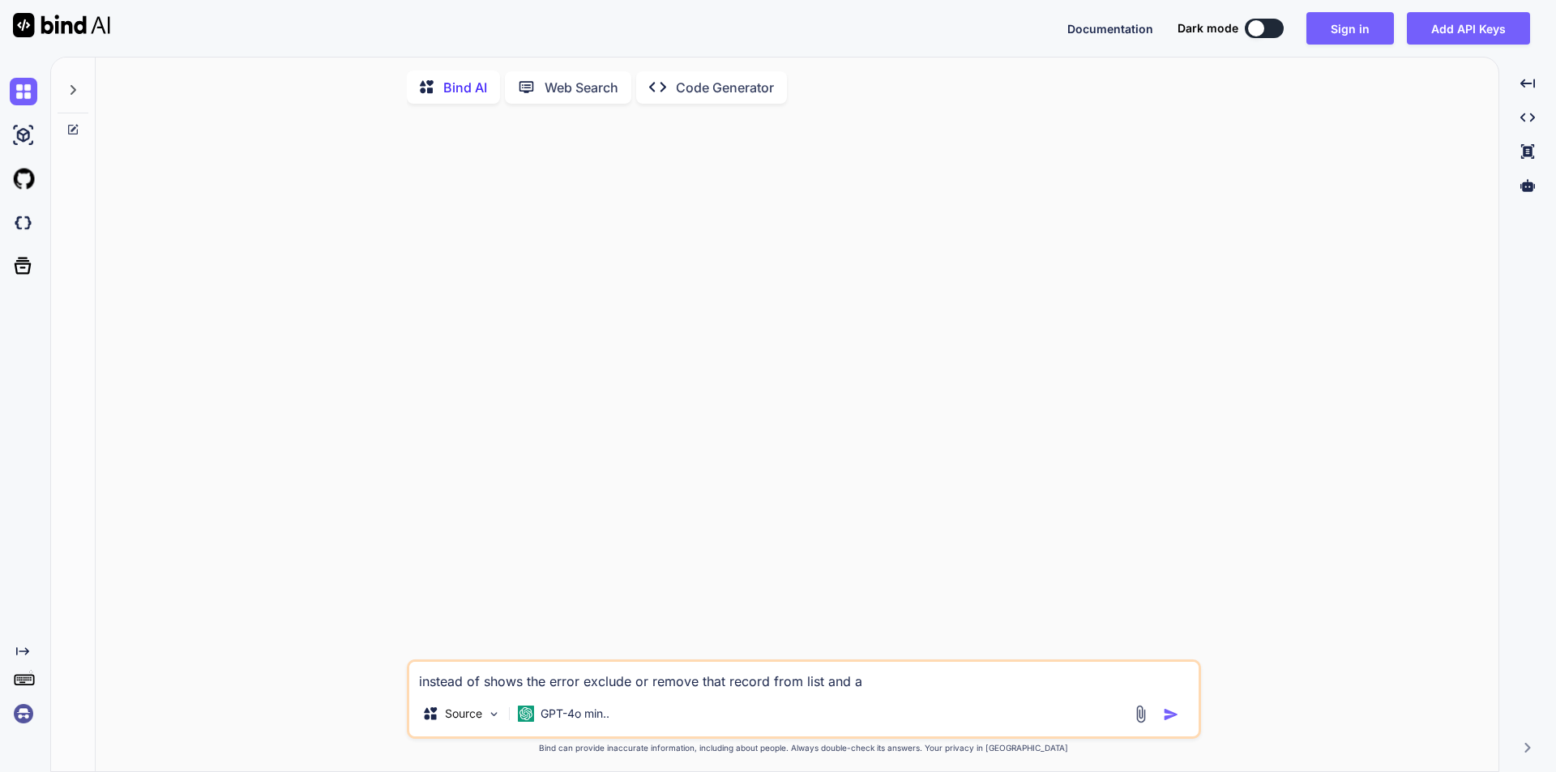
type textarea "instead of shows the error exclude or remove that record from list and ad"
type textarea "x"
type textarea "instead of shows the error exclude or remove that record from list and add"
type textarea "x"
type textarea "instead of shows the error exclude or remove that record from list and add"
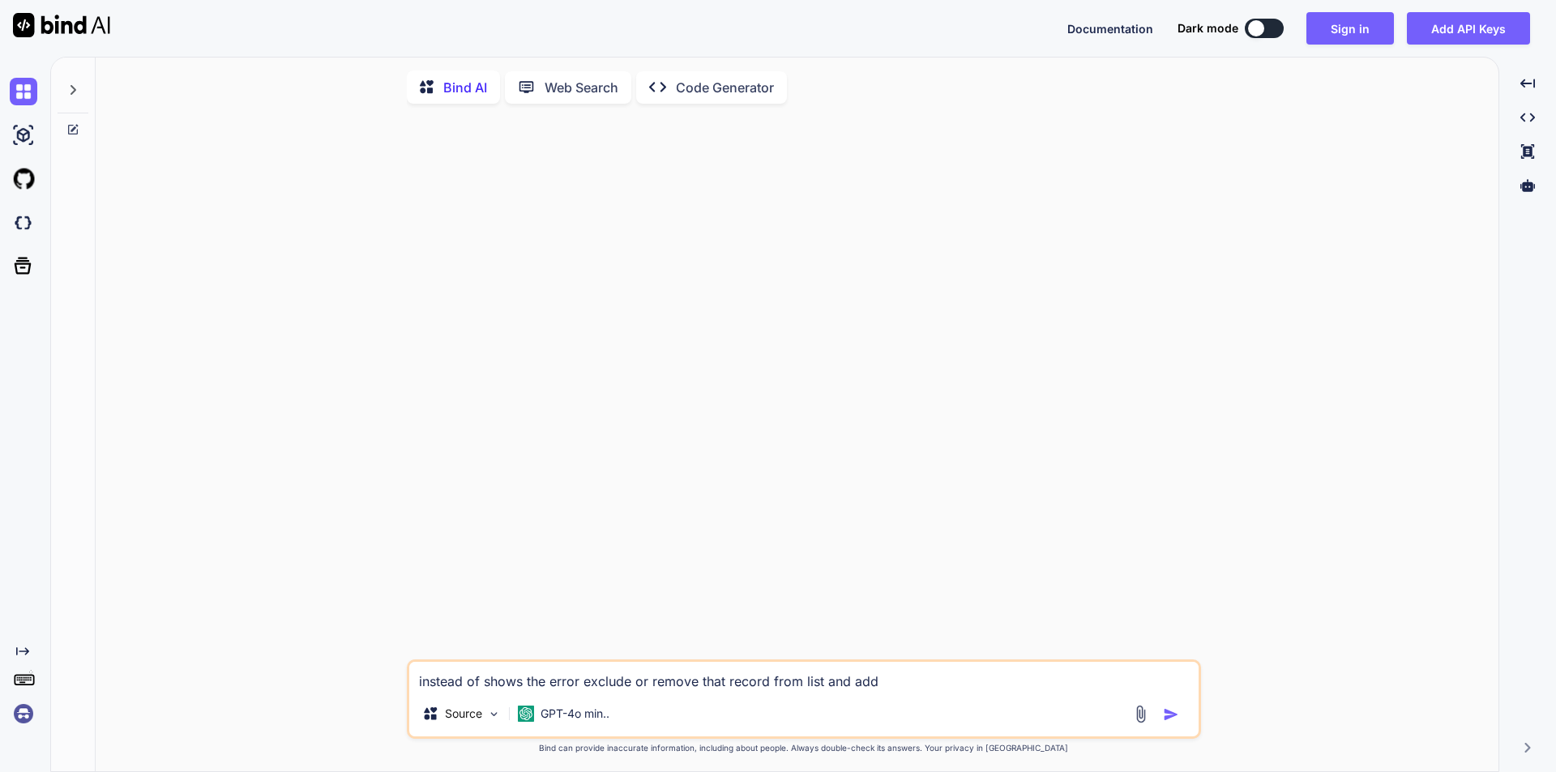
type textarea "x"
type textarea "instead of shows the error exclude or remove that record from list and add t"
type textarea "x"
type textarea "instead of shows the error exclude or remove that record from list and add th"
type textarea "x"
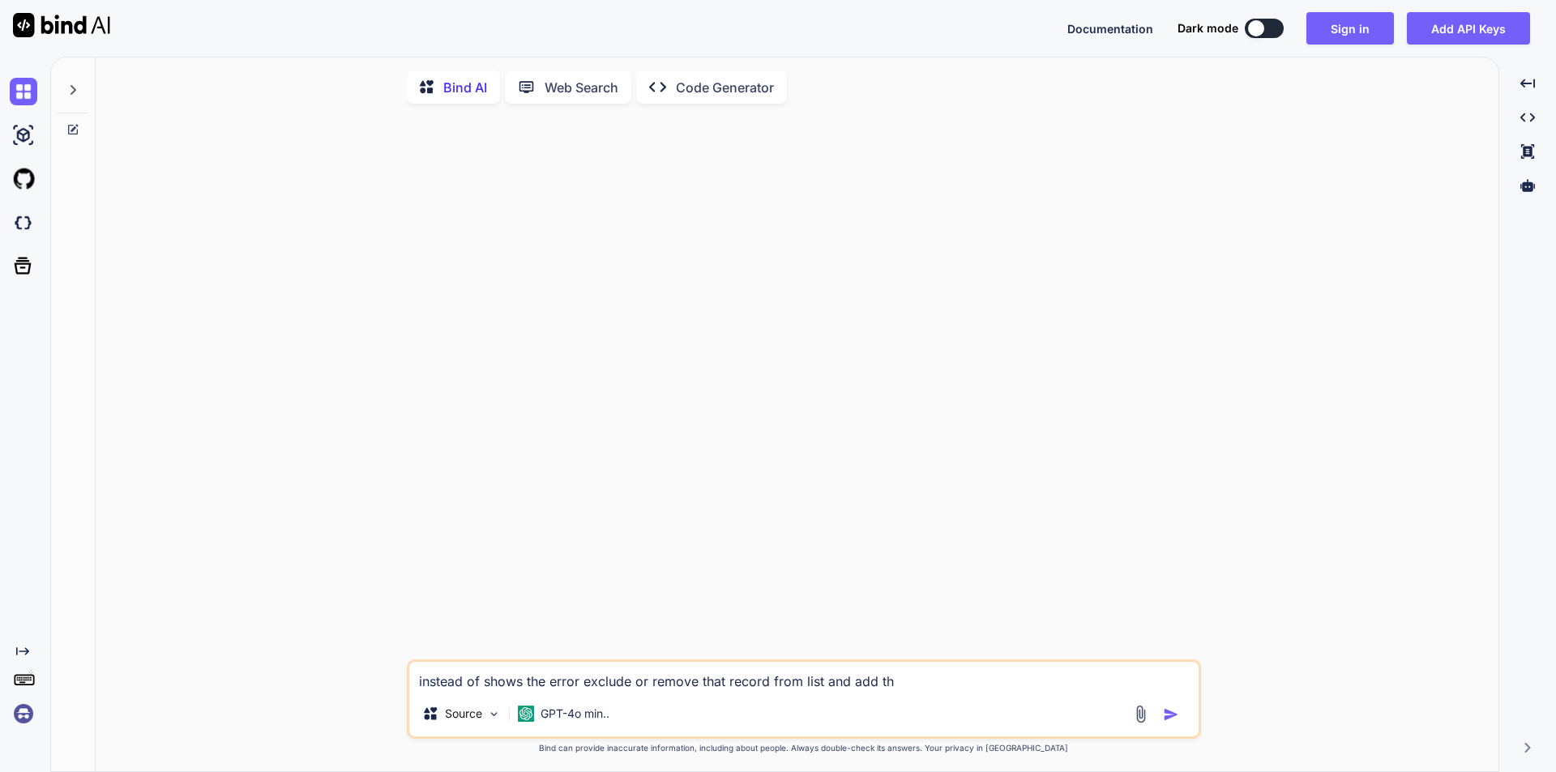
type textarea "instead of shows the error exclude or remove that record from list and add the"
type textarea "x"
type textarea "instead of shows the error exclude or remove that record from list and add the"
type textarea "x"
type textarea "instead of shows the error exclude or remove that record from list and add the r"
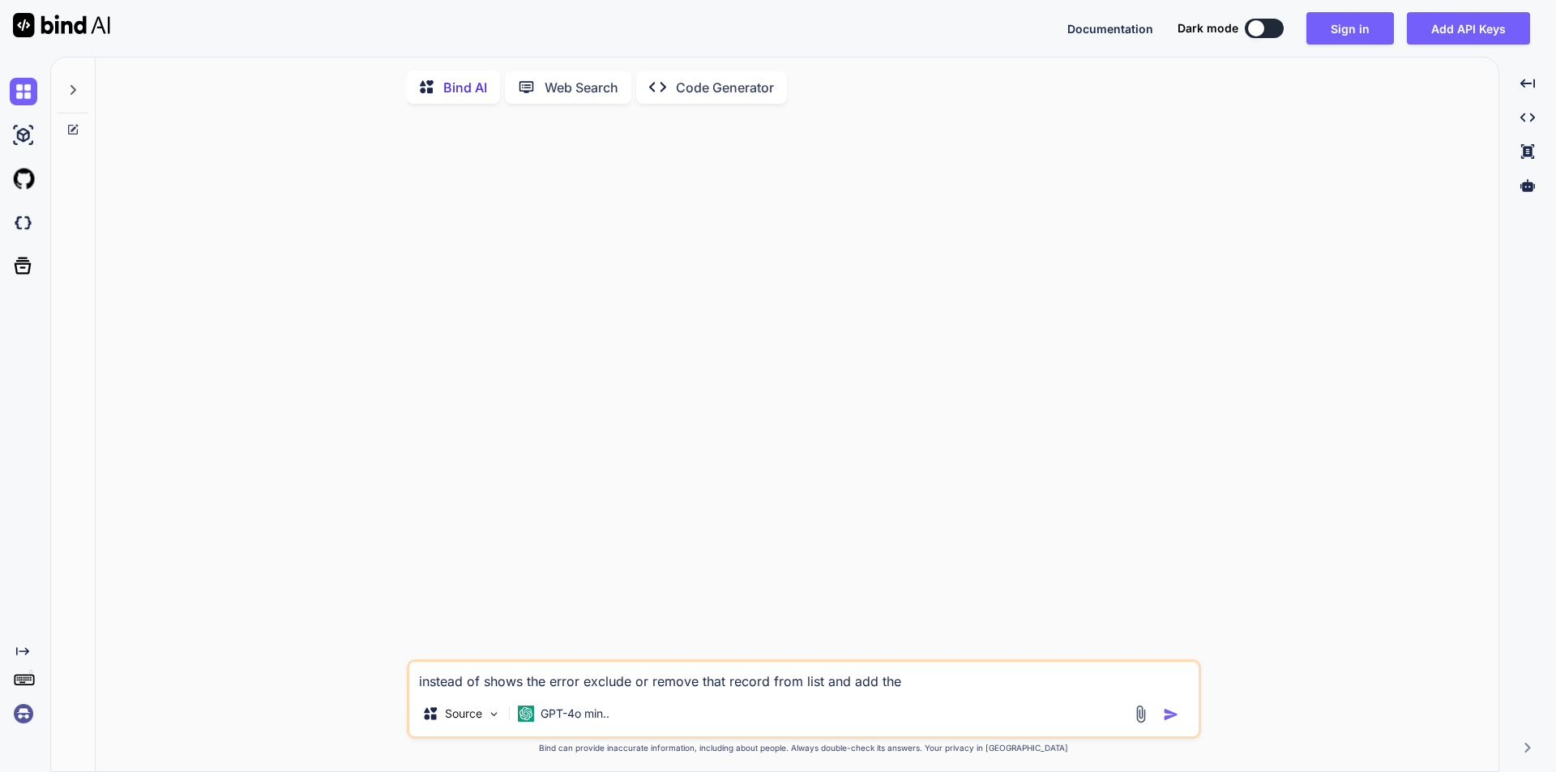
type textarea "x"
type textarea "instead of shows the error exclude or remove that record from list and add the …"
type textarea "x"
type textarea "instead of shows the error exclude or remove that record from list and add the …"
type textarea "x"
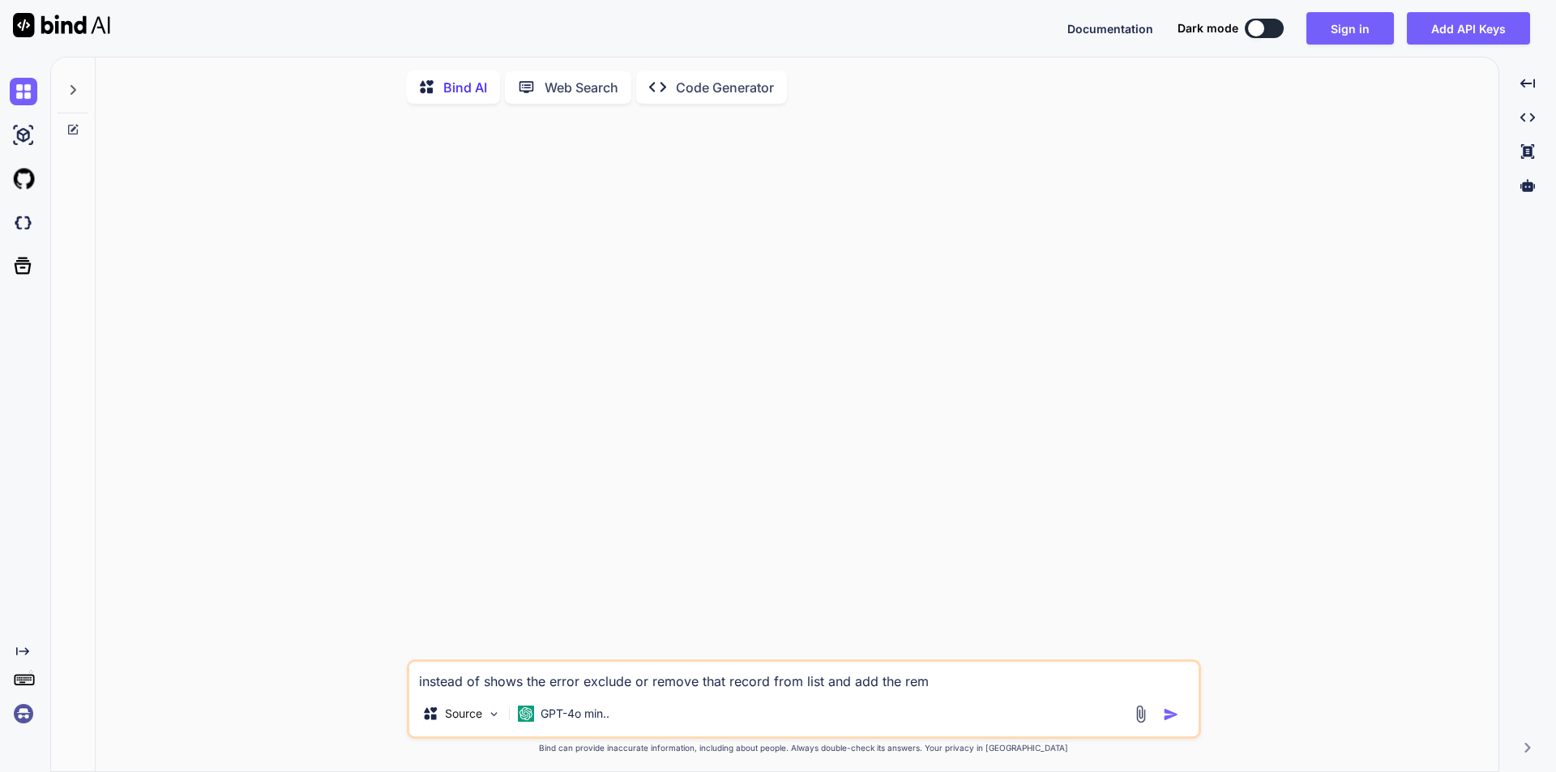
type textarea "instead of shows the error exclude or remove that record from list and add the …"
type textarea "x"
type textarea "instead of shows the error exclude or remove that record from list and add the …"
type textarea "x"
type textarea "instead of shows the error exclude or remove that record from list and add the …"
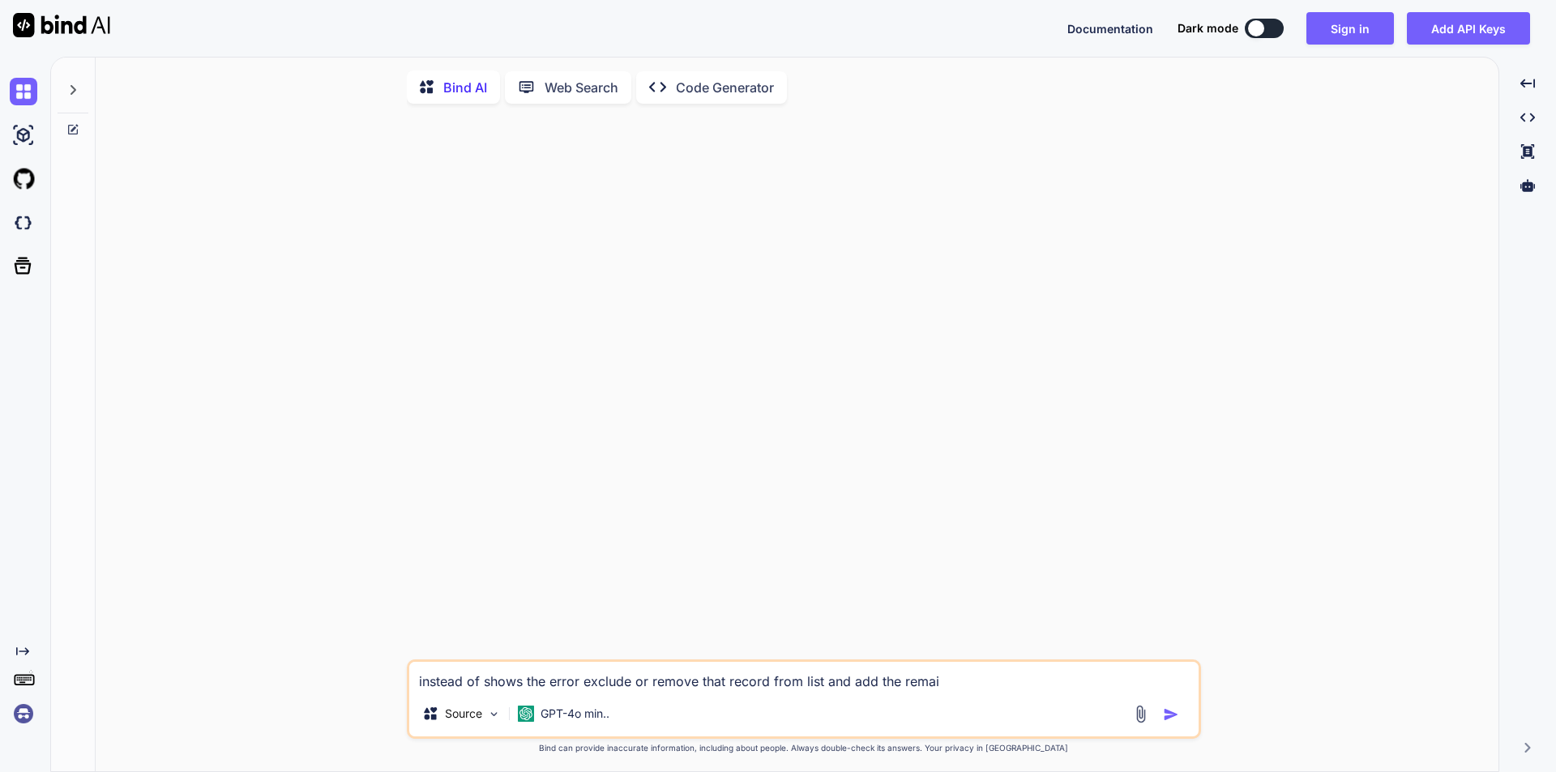
type textarea "x"
type textarea "instead of shows the error exclude or remove that record from list and add the …"
type textarea "x"
type textarea "instead of shows the error exclude or remove that record from list and add the …"
type textarea "x"
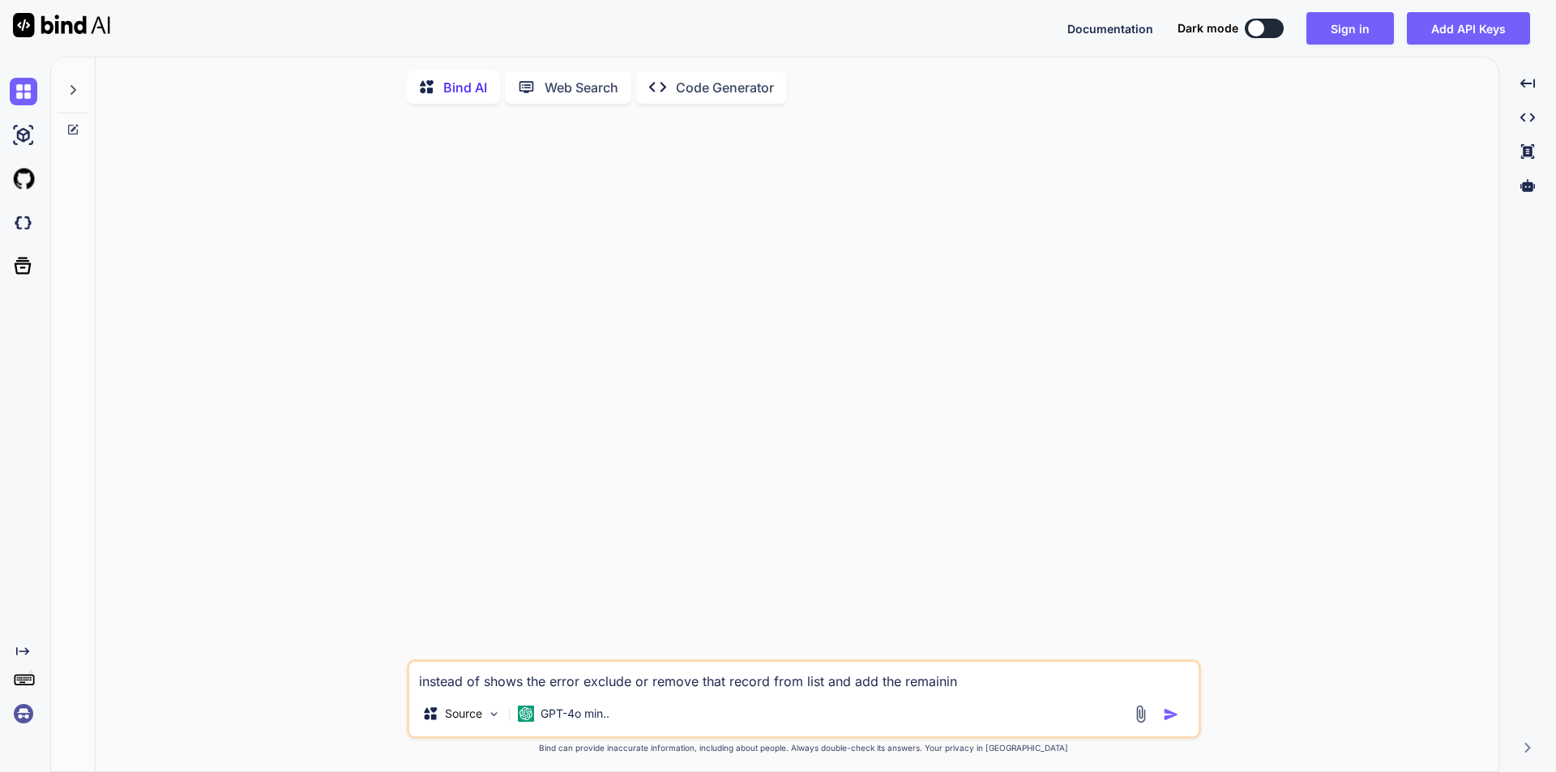
type textarea "instead of shows the error exclude or remove that record from list and add the …"
type textarea "x"
type textarea "instead of shows the error exclude or remove that record from list and add the …"
type textarea "x"
type textarea "instead of shows the error exclude or remove that record from list and add the …"
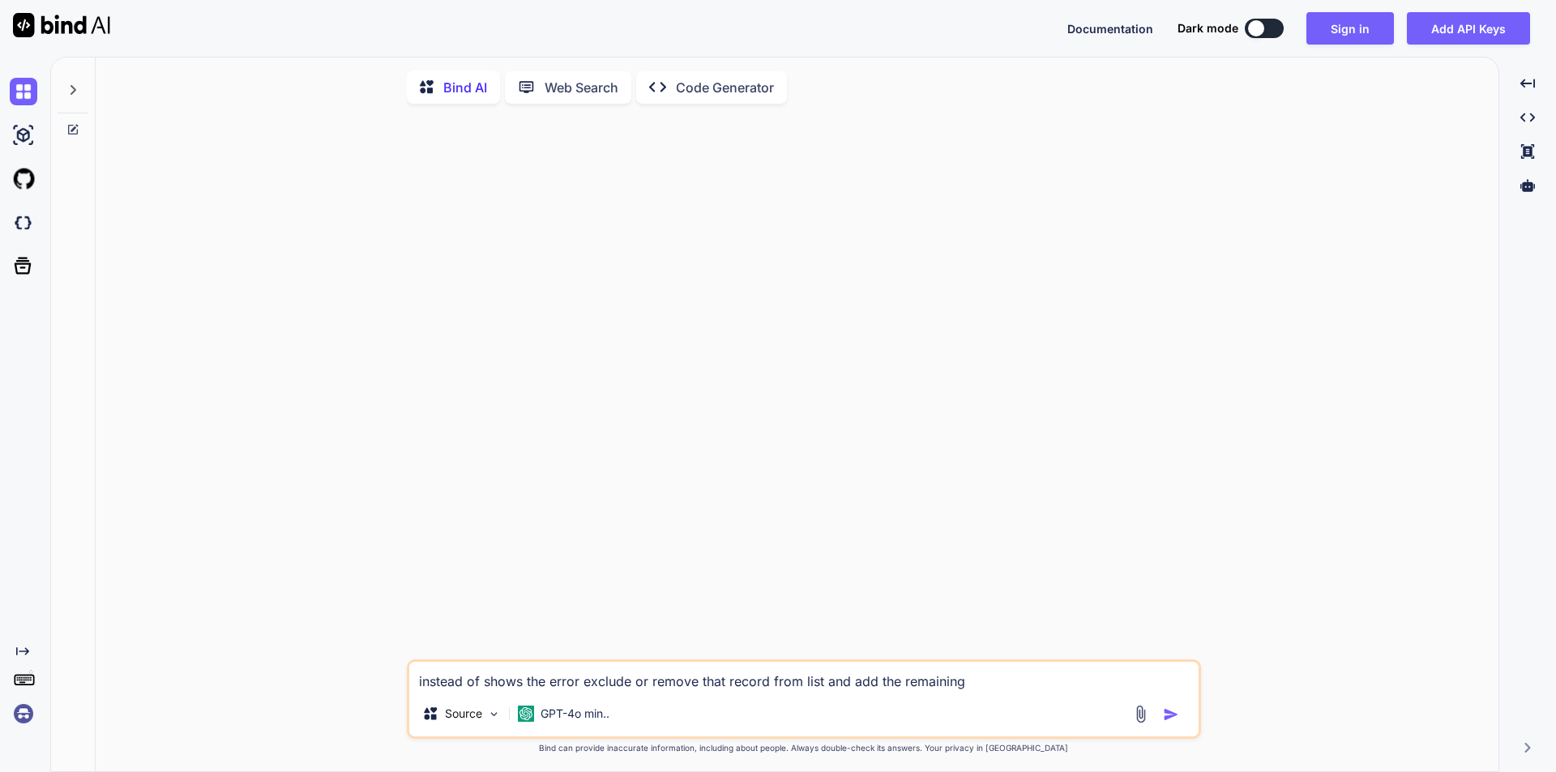
type textarea "x"
type textarea "instead of shows the error exclude or remove that record from list and add the …"
type textarea "x"
type textarea "instead of shows the error exclude or remove that record from list and add the …"
type textarea "x"
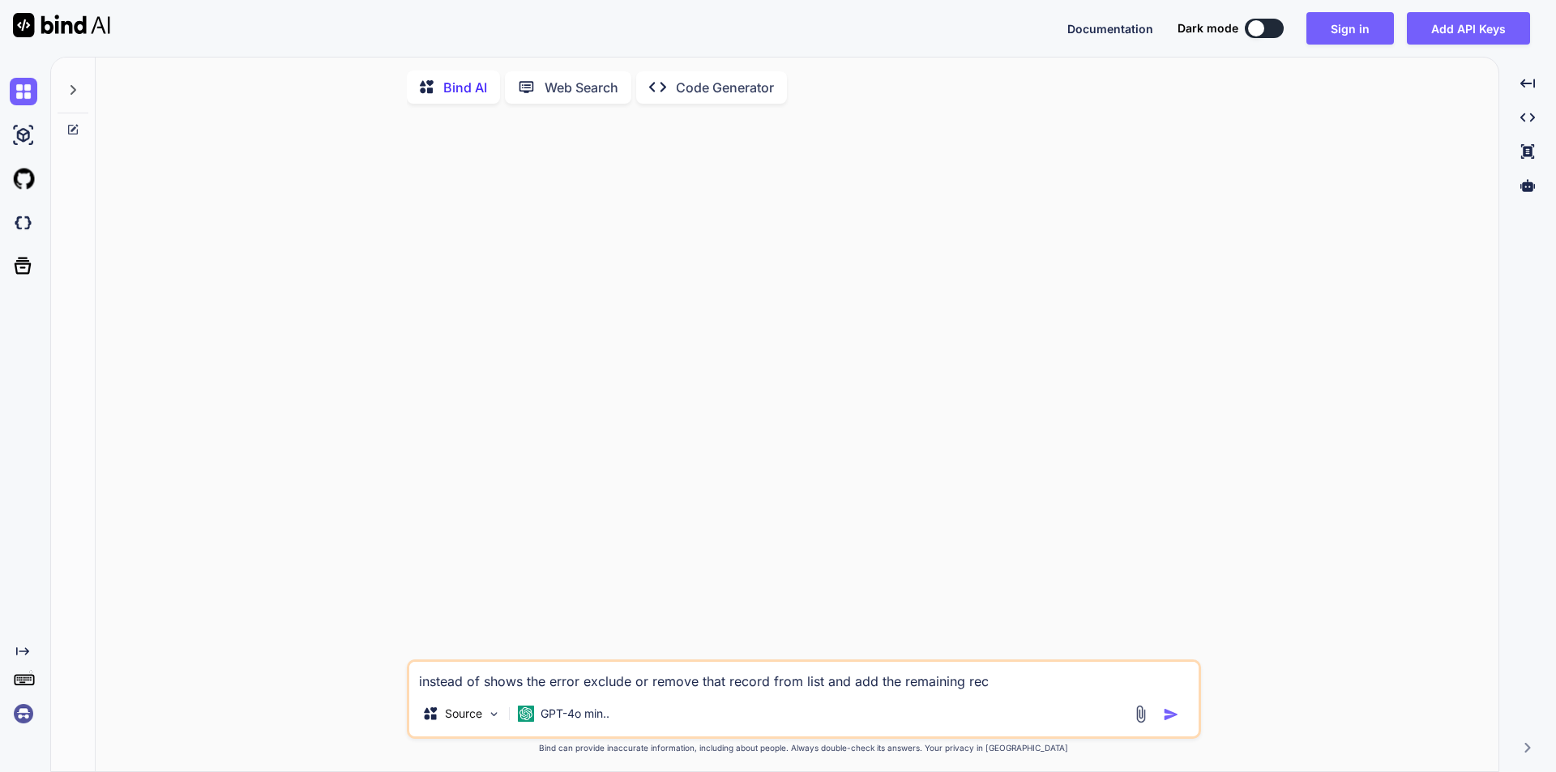
type textarea "instead of shows the error exclude or remove that record from list and add the …"
type textarea "x"
type textarea "instead of shows the error exclude or remove that record from list and add the …"
type textarea "x"
type textarea "instead of shows the error exclude or remove that record from list and add the …"
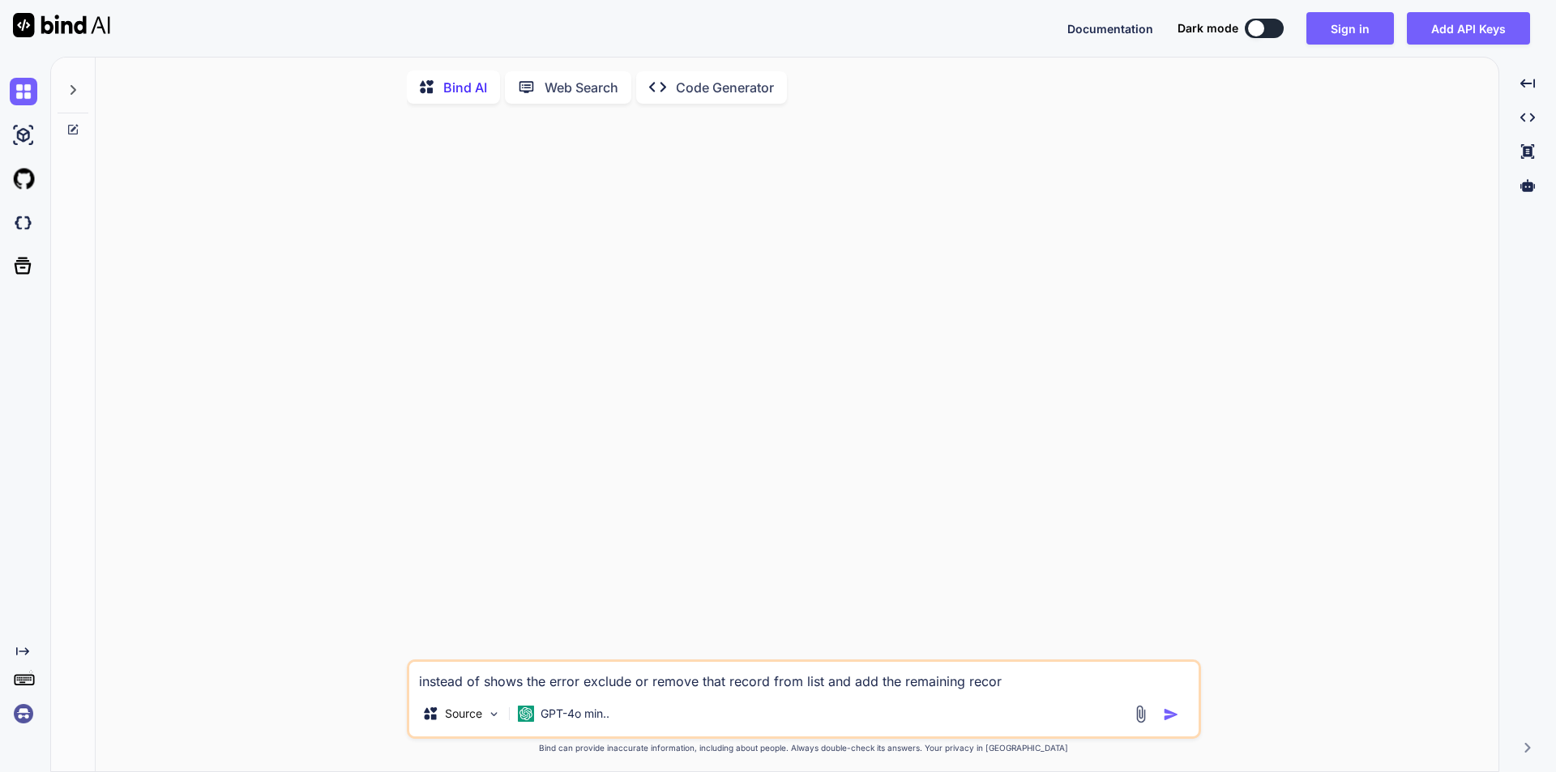
type textarea "x"
type textarea "instead of shows the error exclude or remove that record from list and add the …"
type textarea "x"
click at [983, 684] on textarea "instead of shows the error exclude or remove that record from list and add the …" at bounding box center [803, 676] width 789 height 29
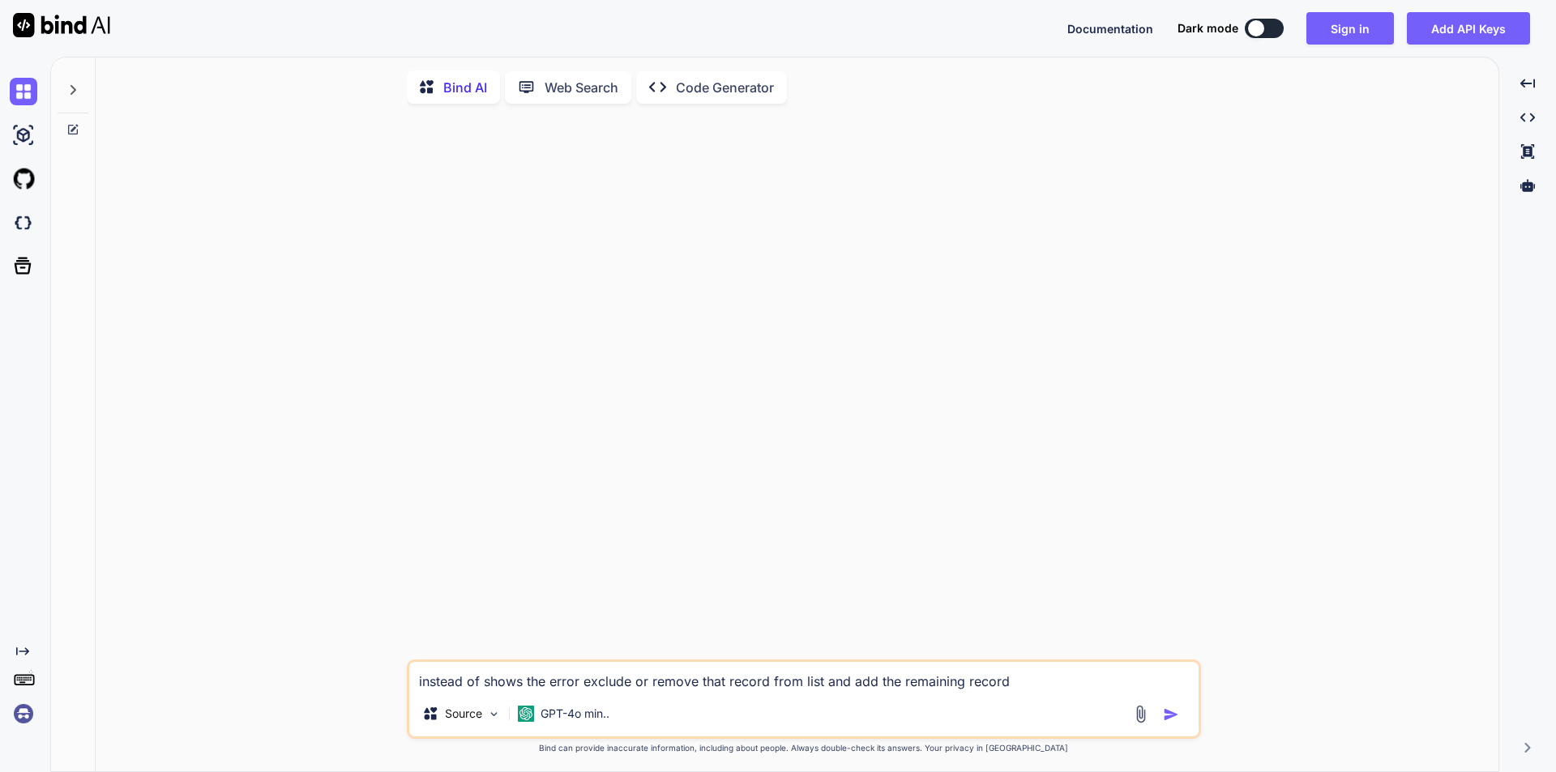
click at [983, 685] on textarea "instead of shows the error exclude or remove that record from list and add the …" at bounding box center [803, 676] width 789 height 29
type textarea "instead of shows the error exclude or remove that record from list and add the …"
click at [1172, 718] on img "button" at bounding box center [1171, 715] width 16 height 16
type textarea "x"
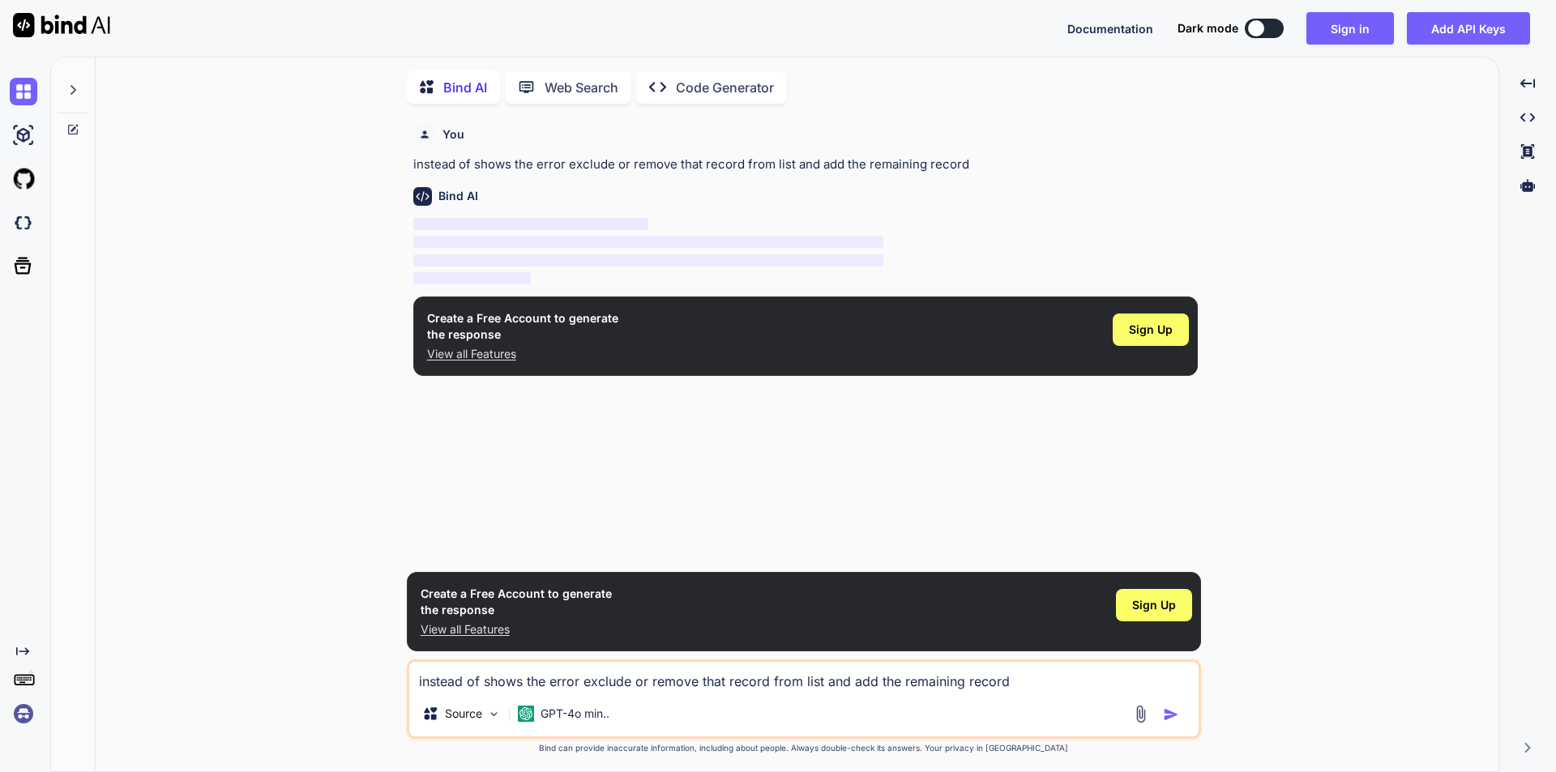
scroll to position [6, 0]
